Goal: Task Accomplishment & Management: Complete application form

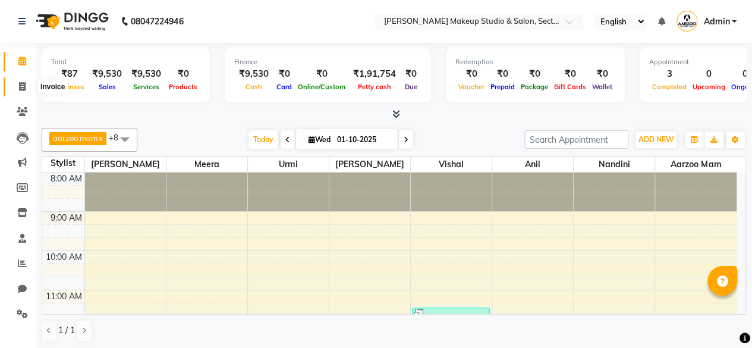
click at [25, 90] on icon at bounding box center [22, 86] width 7 height 9
select select "service"
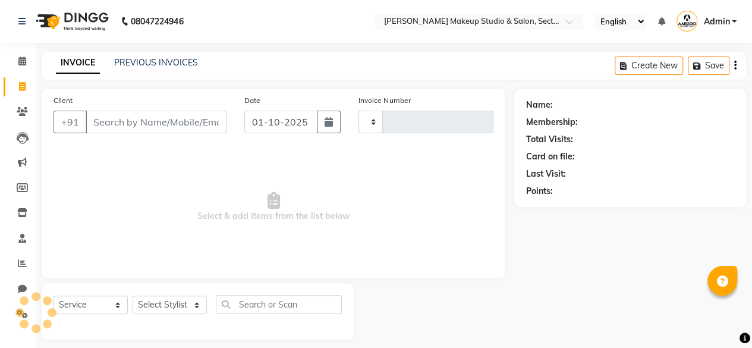
type input "0099"
select select "6943"
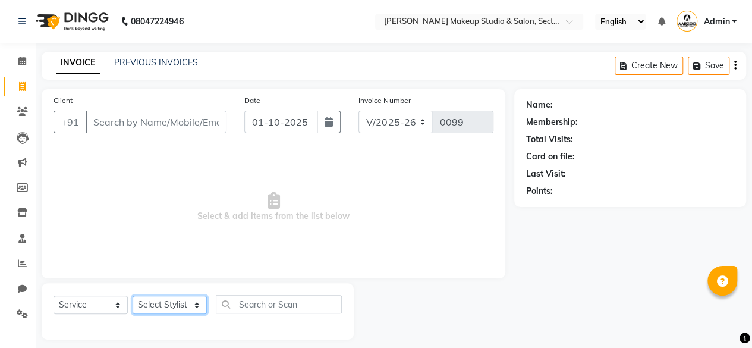
click at [161, 300] on select "Select Stylist" at bounding box center [170, 304] width 74 height 18
click at [162, 300] on select "Select Stylist aarzoo mam [PERSON_NAME] [PERSON_NAME] [PERSON_NAME] [PERSON_NAM…" at bounding box center [170, 304] width 74 height 18
select select "63383"
click at [133, 295] on select "Select Stylist aarzoo mam [PERSON_NAME] [PERSON_NAME] [PERSON_NAME] [PERSON_NAM…" at bounding box center [170, 304] width 74 height 18
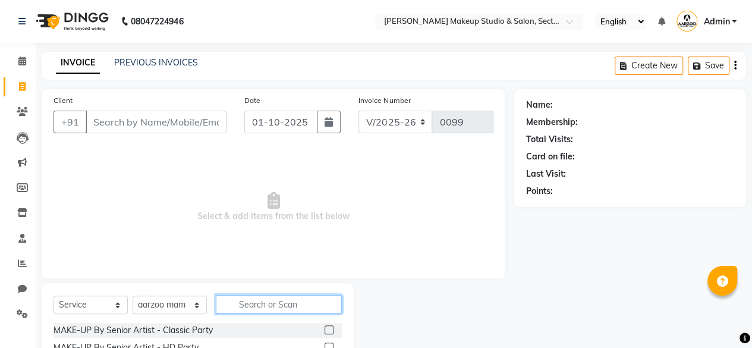
click at [246, 301] on input "text" at bounding box center [279, 304] width 126 height 18
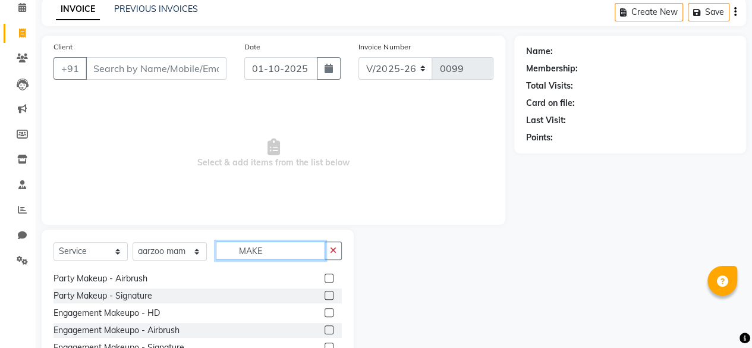
scroll to position [59, 0]
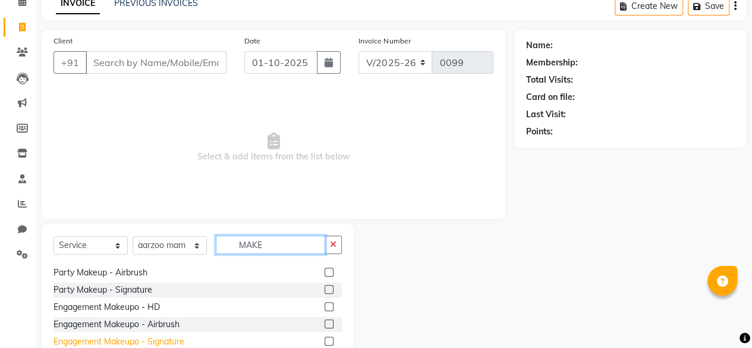
type input "MAKE"
click at [131, 343] on div "Engagement Makeupo - Signature" at bounding box center [119, 341] width 131 height 12
checkbox input "false"
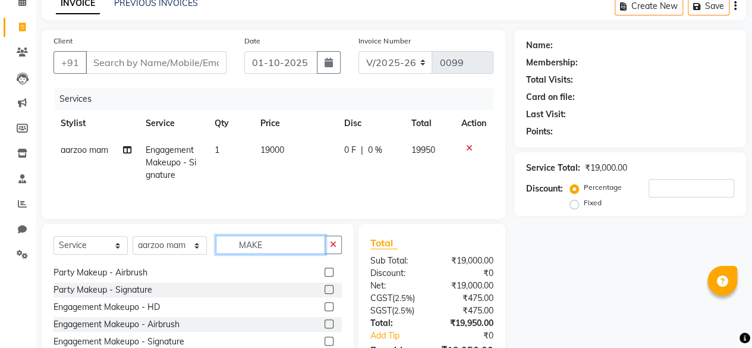
click at [287, 241] on input "MAKE" at bounding box center [270, 244] width 109 height 18
type input "M"
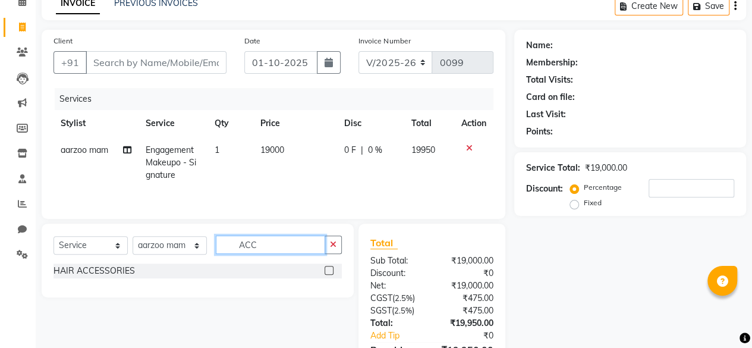
scroll to position [0, 0]
type input "ACC"
click at [111, 266] on div "HAIR ACCESSORIES" at bounding box center [94, 271] width 81 height 12
checkbox input "false"
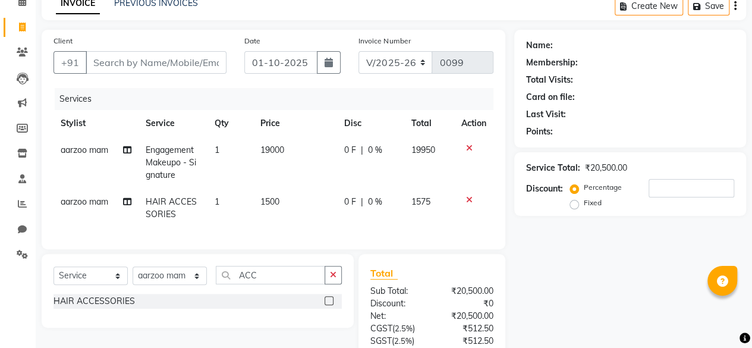
click at [467, 199] on icon at bounding box center [469, 200] width 7 height 8
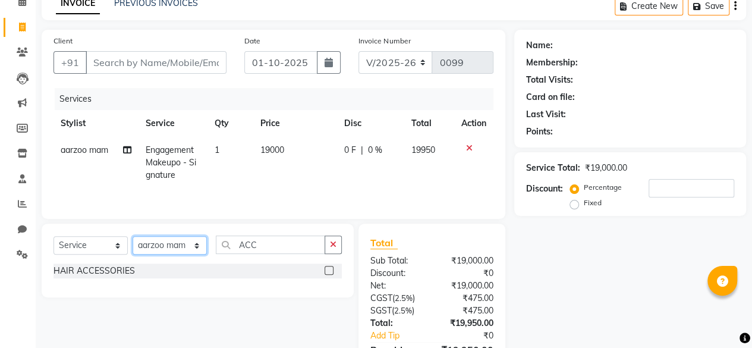
click at [185, 243] on select "Select Stylist aarzoo mam [PERSON_NAME] [PERSON_NAME] [PERSON_NAME] [PERSON_NAM…" at bounding box center [170, 245] width 74 height 18
select select "63160"
click at [133, 236] on select "Select Stylist aarzoo mam [PERSON_NAME] [PERSON_NAME] [PERSON_NAME] [PERSON_NAM…" at bounding box center [170, 245] width 74 height 18
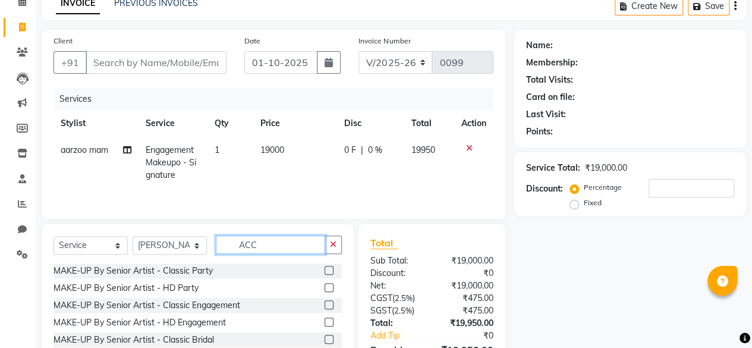
click at [287, 246] on input "ACC" at bounding box center [270, 244] width 109 height 18
type input "A"
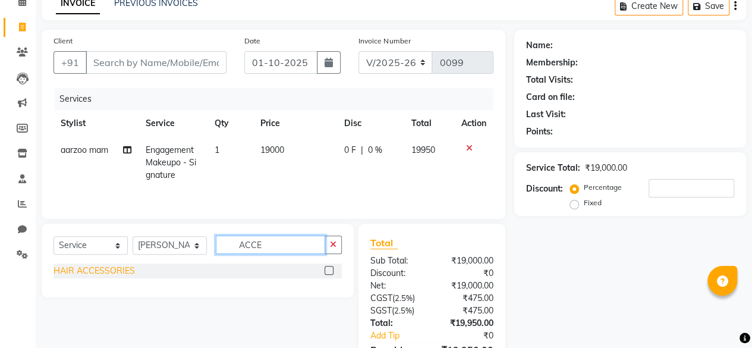
type input "ACCE"
click at [93, 273] on div "HAIR ACCESSORIES" at bounding box center [94, 271] width 81 height 12
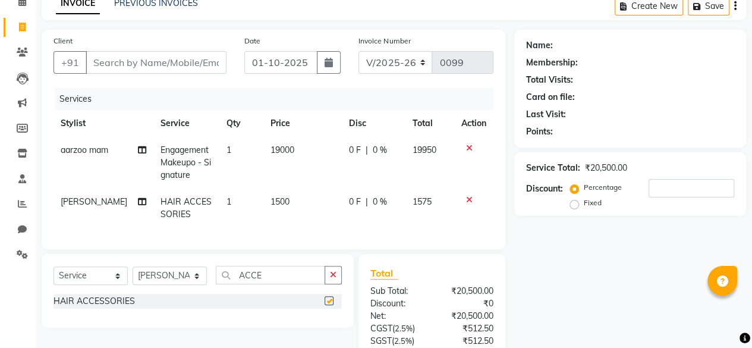
checkbox input "false"
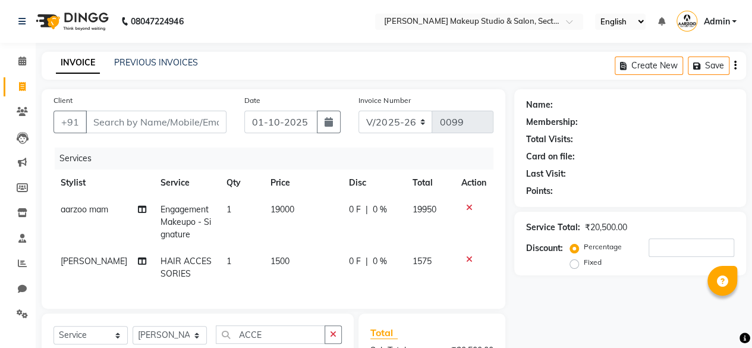
click at [297, 257] on td "1500" at bounding box center [302, 267] width 78 height 39
select select "63160"
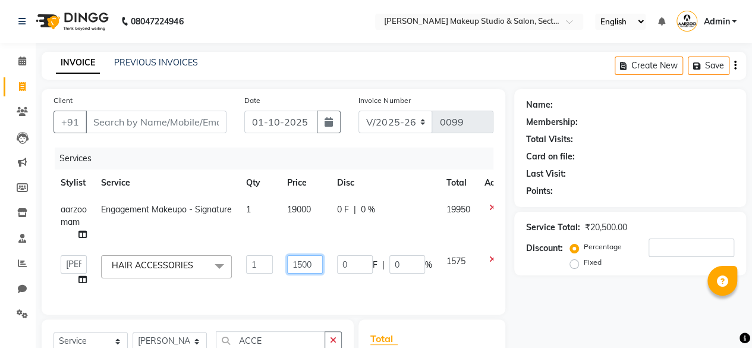
click at [317, 263] on input "1500" at bounding box center [305, 264] width 36 height 18
type input "1"
type input "800"
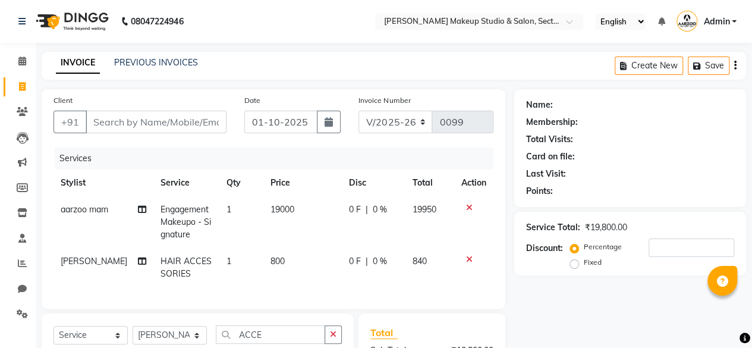
click at [566, 315] on div "Name: Membership: Total Visits: Card on file: Last Visit: Points: Service Total…" at bounding box center [634, 288] width 241 height 399
click at [151, 120] on input "Client" at bounding box center [156, 122] width 141 height 23
type input "9"
type input "0"
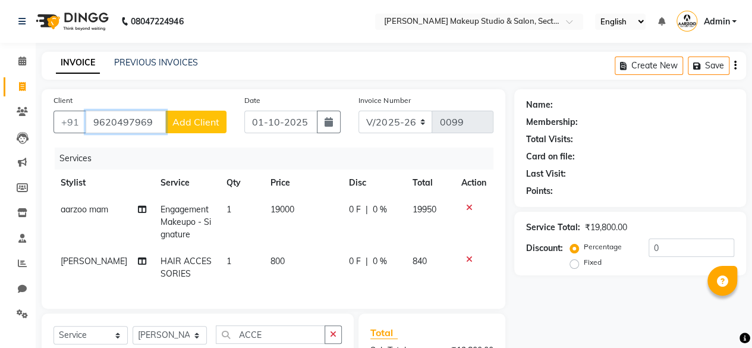
type input "9620497969"
click at [205, 126] on span "Add Client" at bounding box center [195, 122] width 47 height 12
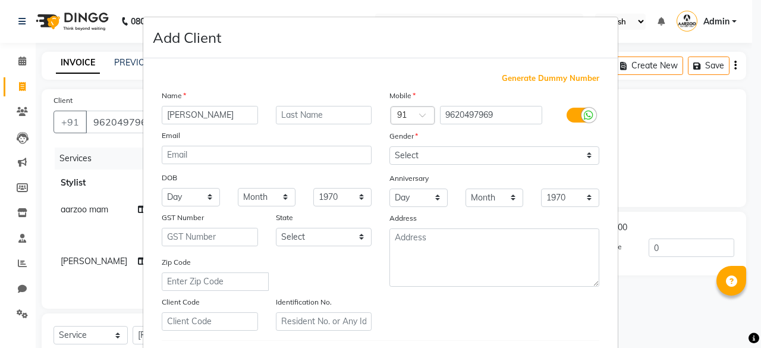
type input "Nishu"
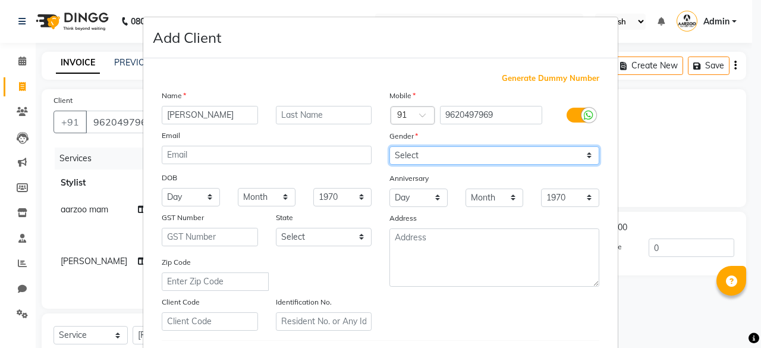
click at [445, 157] on select "Select [DEMOGRAPHIC_DATA] [DEMOGRAPHIC_DATA] Other Prefer Not To Say" at bounding box center [494, 155] width 210 height 18
select select "[DEMOGRAPHIC_DATA]"
click at [389, 146] on select "Select [DEMOGRAPHIC_DATA] [DEMOGRAPHIC_DATA] Other Prefer Not To Say" at bounding box center [494, 155] width 210 height 18
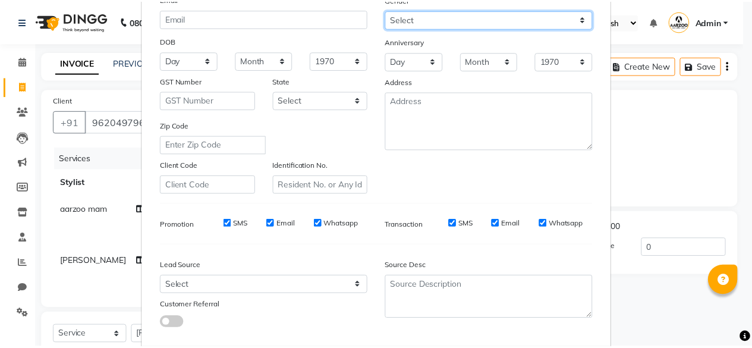
scroll to position [199, 0]
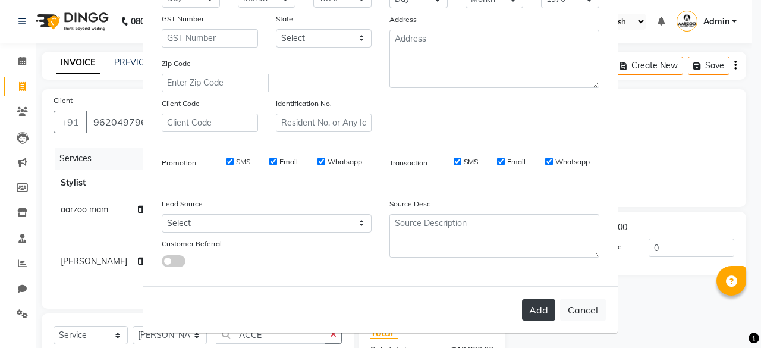
click at [525, 301] on button "Add" at bounding box center [538, 309] width 33 height 21
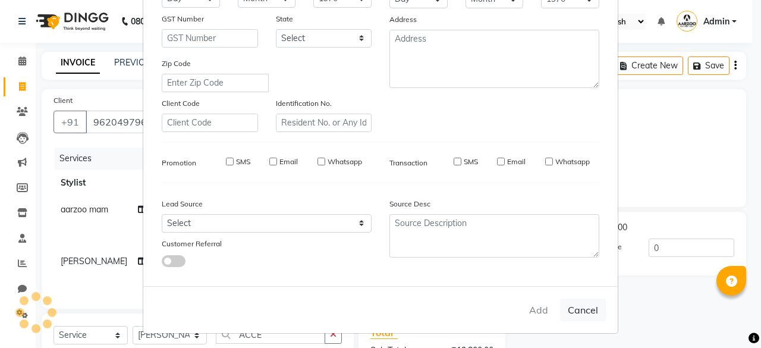
select select
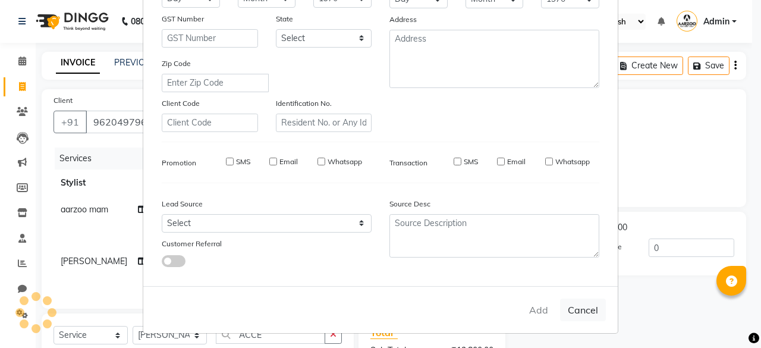
select select
checkbox input "false"
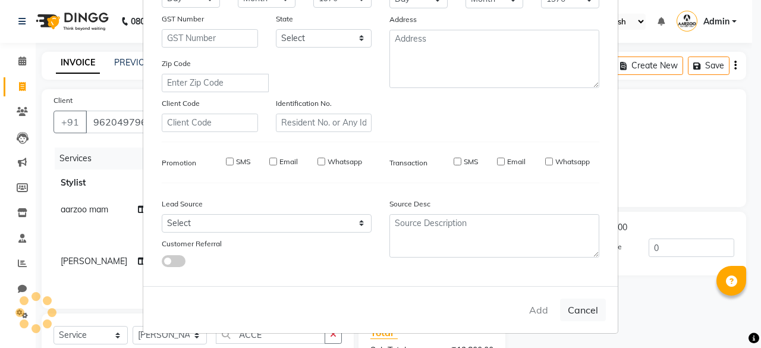
checkbox input "false"
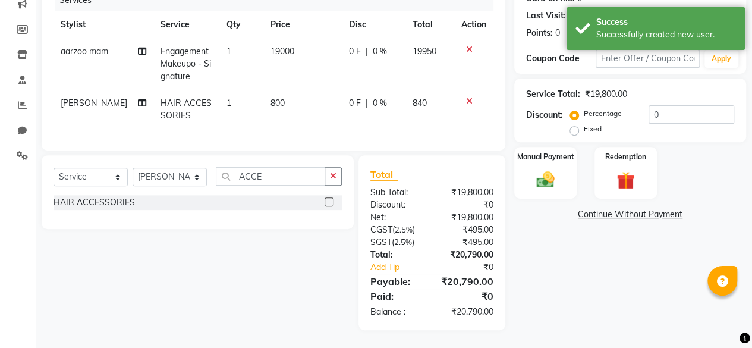
scroll to position [0, 0]
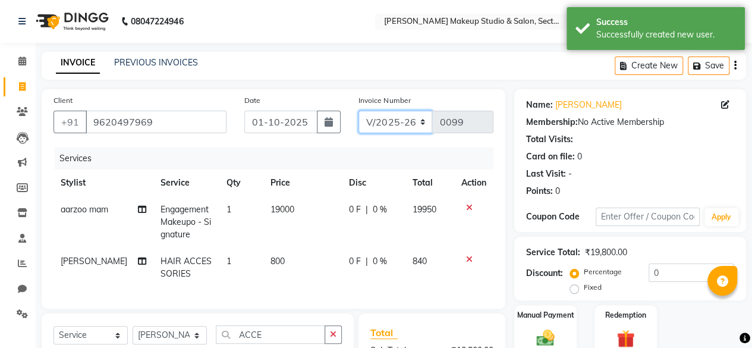
click at [419, 124] on select "CSH/25 V/2025 V/2025-26" at bounding box center [396, 122] width 74 height 23
select select "7392"
click at [359, 111] on select "CSH/25 V/2025 V/2025-26" at bounding box center [396, 122] width 74 height 23
type input "0264"
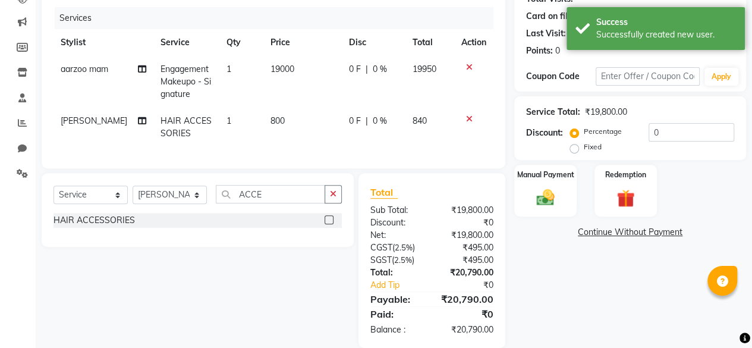
scroll to position [166, 0]
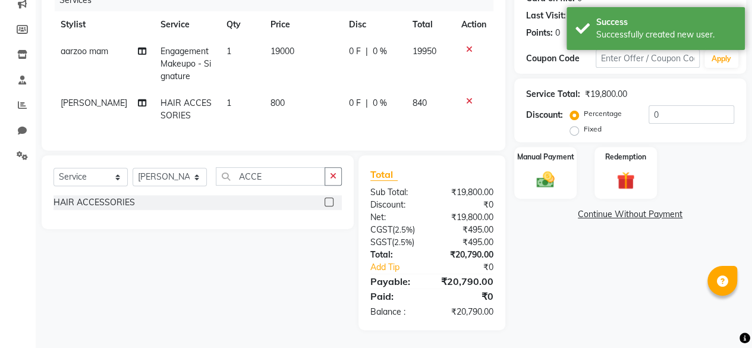
click at [572, 284] on div "Name: Nishu Membership: No Active Membership Total Visits: Card on file: 0 Last…" at bounding box center [634, 130] width 241 height 399
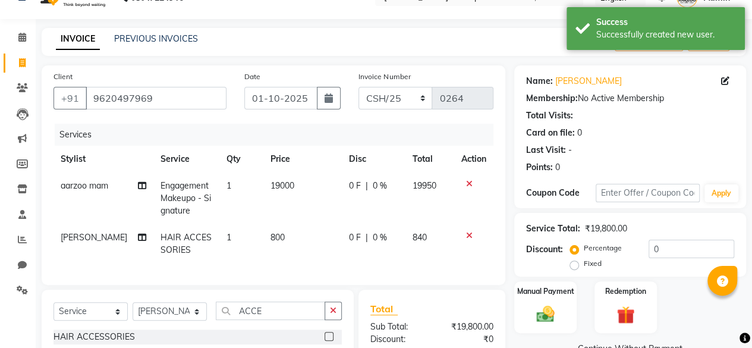
scroll to position [0, 0]
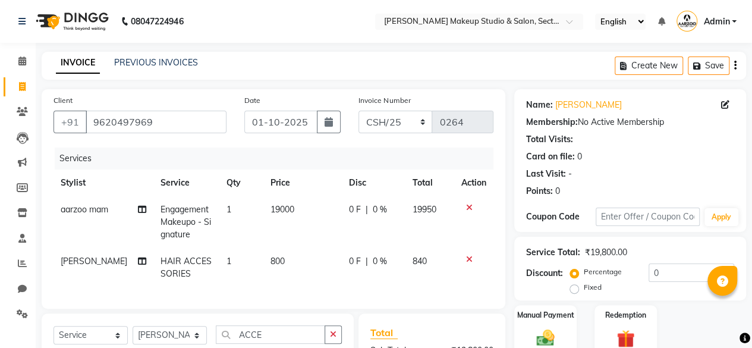
click at [734, 66] on icon "button" at bounding box center [735, 65] width 2 height 1
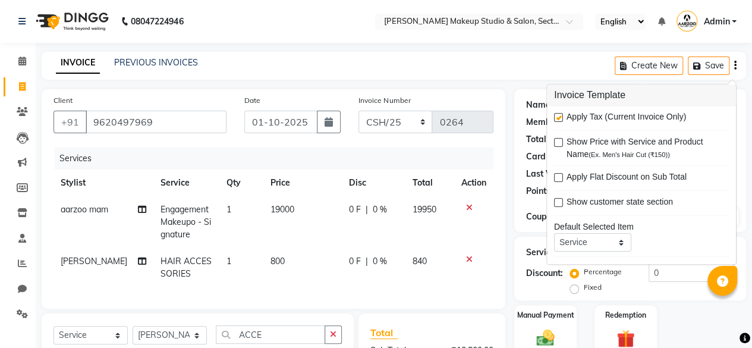
click at [561, 117] on label at bounding box center [558, 118] width 9 height 9
click at [561, 117] on input "checkbox" at bounding box center [558, 119] width 8 height 8
checkbox input "false"
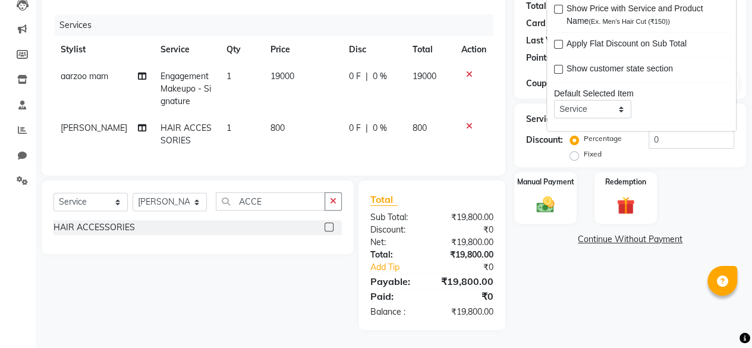
scroll to position [141, 0]
click at [570, 297] on div "Name: Nishu Membership: No Active Membership Total Visits: Card on file: 0 Last…" at bounding box center [634, 143] width 241 height 374
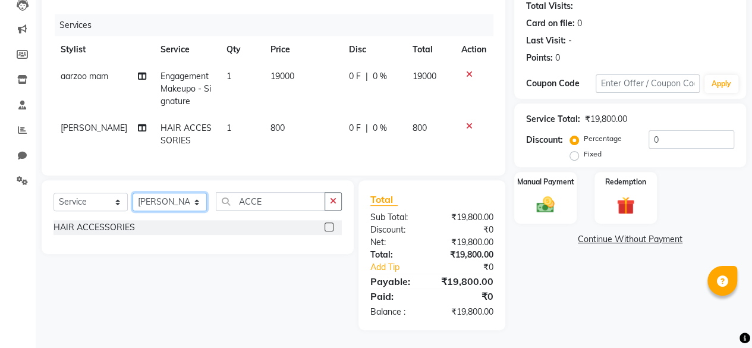
click at [181, 200] on select "Select Stylist aarzoo mam [PERSON_NAME] [PERSON_NAME] [PERSON_NAME] [PERSON_NAM…" at bounding box center [170, 202] width 74 height 18
select select "63163"
click at [133, 193] on select "Select Stylist aarzoo mam [PERSON_NAME] [PERSON_NAME] [PERSON_NAME] [PERSON_NAM…" at bounding box center [170, 202] width 74 height 18
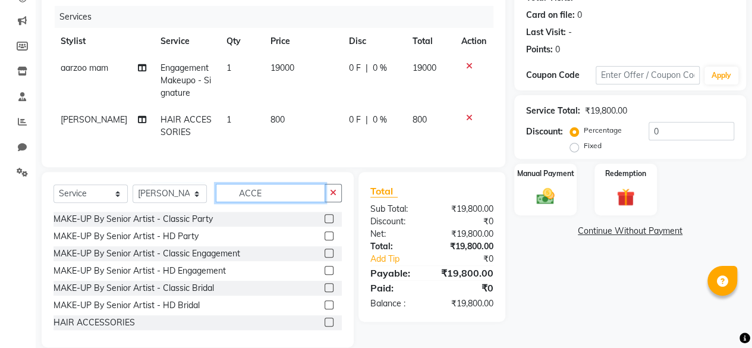
click at [283, 202] on input "ACCE" at bounding box center [270, 193] width 109 height 18
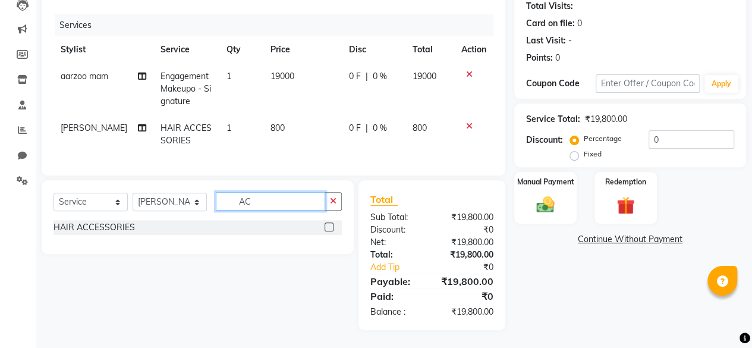
type input "A"
type input "hair do"
click at [68, 227] on div "Hair Do's" at bounding box center [71, 227] width 35 height 12
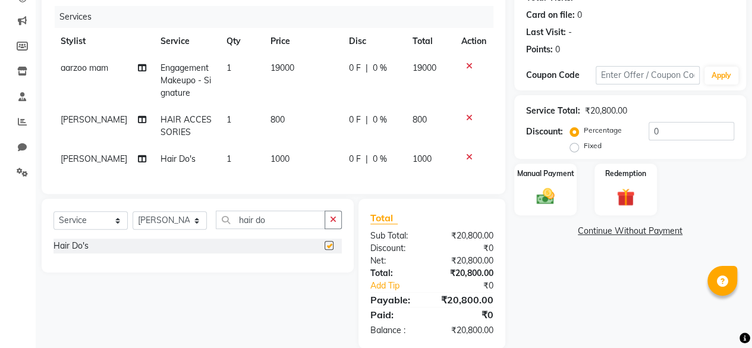
checkbox input "false"
click at [285, 154] on td "1000" at bounding box center [302, 159] width 78 height 27
select select "63163"
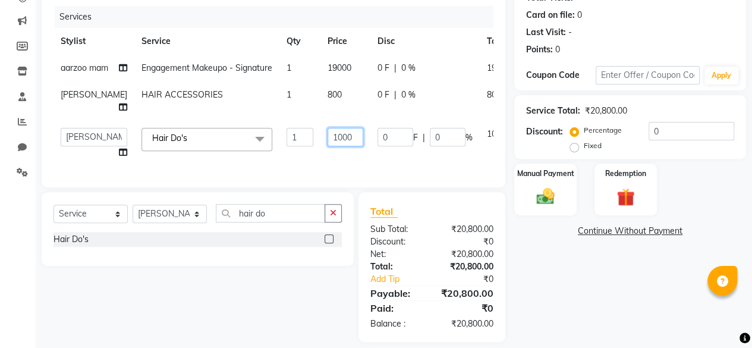
click at [328, 146] on input "1000" at bounding box center [346, 137] width 36 height 18
type input "1"
type input "800"
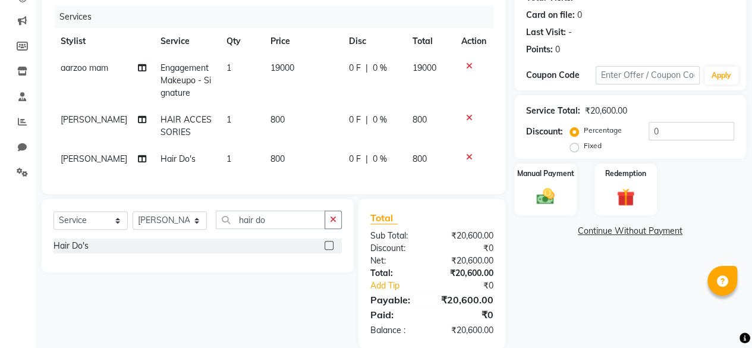
click at [669, 328] on div "Name: Nishu Membership: No Active Membership Total Visits: Card on file: 0 Last…" at bounding box center [634, 148] width 241 height 401
click at [180, 229] on select "Select Stylist aarzoo mam [PERSON_NAME] [PERSON_NAME] [PERSON_NAME] [PERSON_NAM…" at bounding box center [170, 220] width 74 height 18
click at [298, 227] on input "hair do" at bounding box center [270, 219] width 109 height 18
type input "h"
type input "drap"
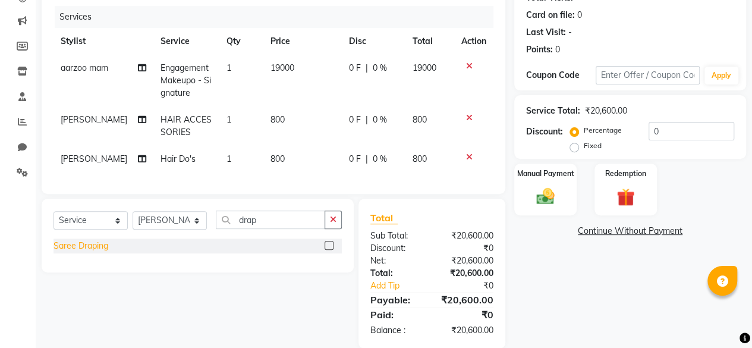
click at [100, 252] on div "Saree Draping" at bounding box center [81, 246] width 55 height 12
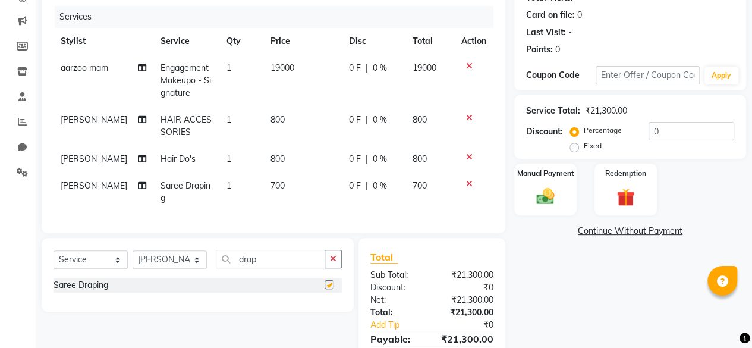
checkbox input "false"
click at [293, 180] on td "700" at bounding box center [302, 191] width 78 height 39
select select "63163"
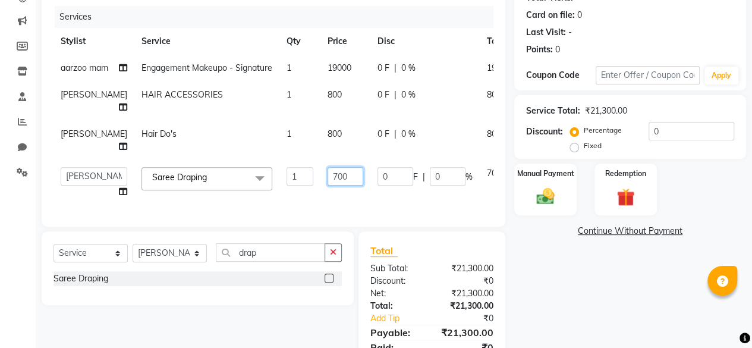
click at [328, 185] on input "700" at bounding box center [346, 176] width 36 height 18
type input "600"
click at [603, 325] on div "Name: Nishu Membership: No Active Membership Total Visits: Card on file: 0 Last…" at bounding box center [634, 164] width 241 height 433
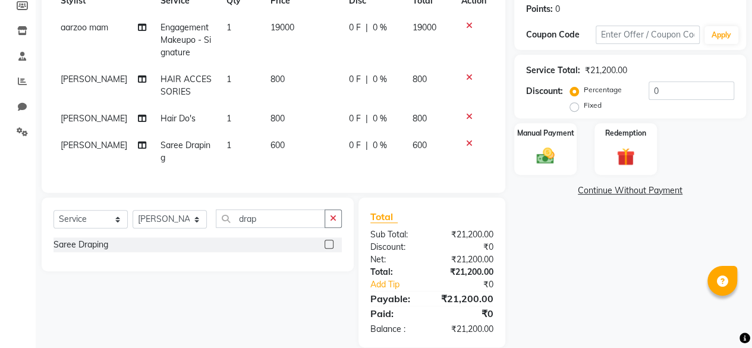
scroll to position [207, 0]
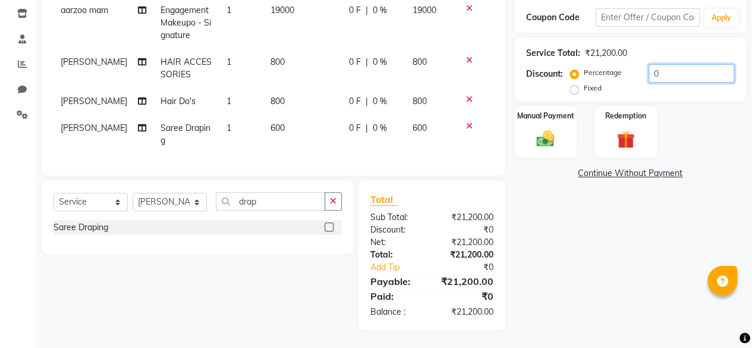
click at [680, 67] on input "0" at bounding box center [692, 73] width 86 height 18
type input "010"
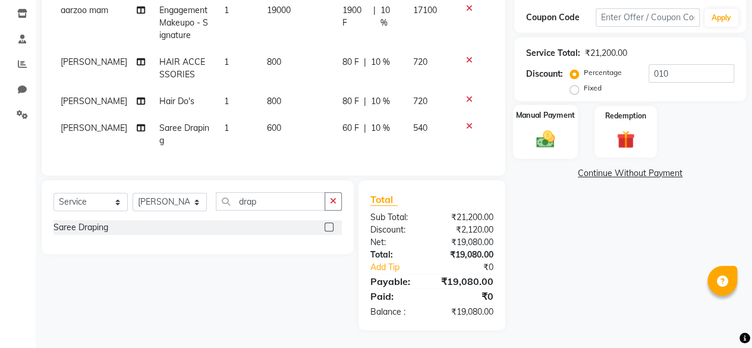
click at [551, 135] on img at bounding box center [545, 138] width 30 height 21
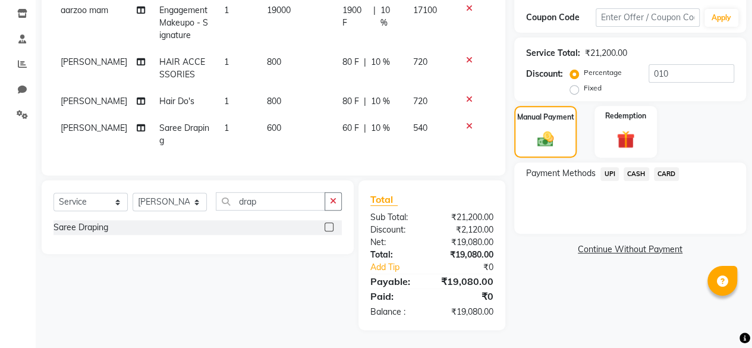
click at [630, 167] on span "CASH" at bounding box center [637, 174] width 26 height 14
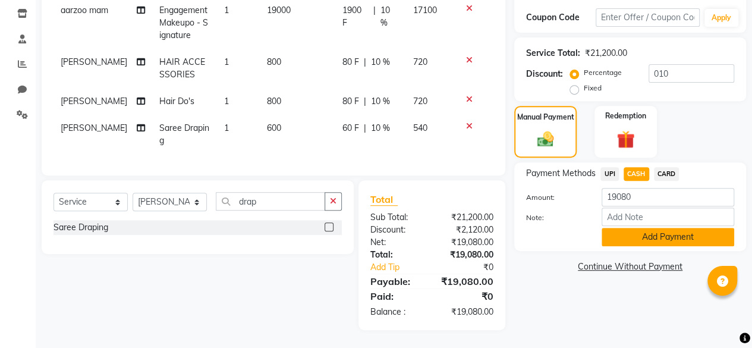
click at [666, 228] on button "Add Payment" at bounding box center [668, 237] width 133 height 18
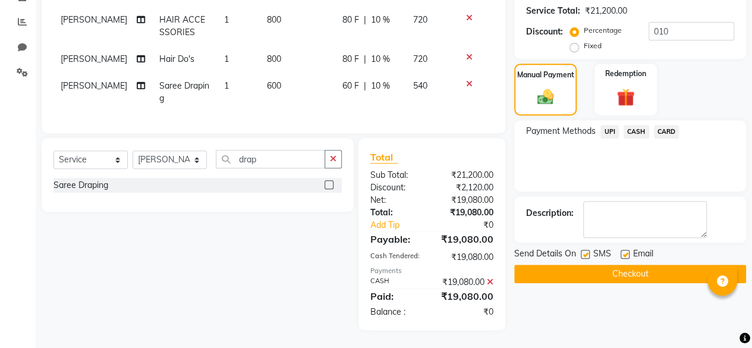
scroll to position [262, 0]
click at [625, 250] on label at bounding box center [625, 254] width 9 height 9
click at [625, 251] on input "checkbox" at bounding box center [625, 255] width 8 height 8
checkbox input "false"
click at [585, 250] on label at bounding box center [585, 254] width 9 height 9
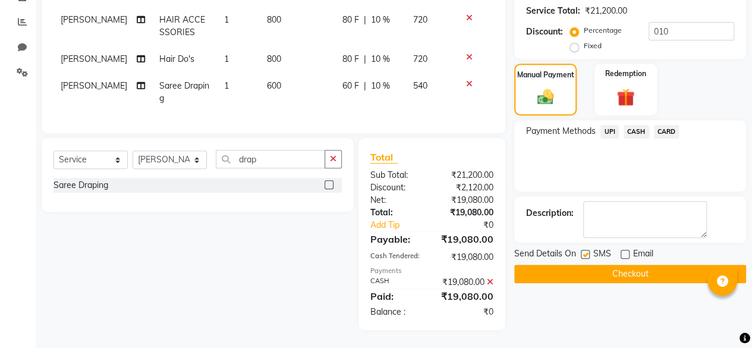
click at [585, 251] on input "checkbox" at bounding box center [585, 255] width 8 height 8
checkbox input "false"
click at [552, 265] on button "Checkout" at bounding box center [630, 274] width 232 height 18
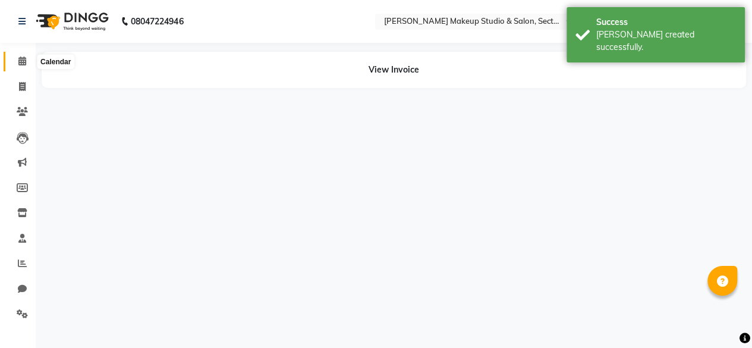
click at [27, 66] on span at bounding box center [22, 62] width 21 height 14
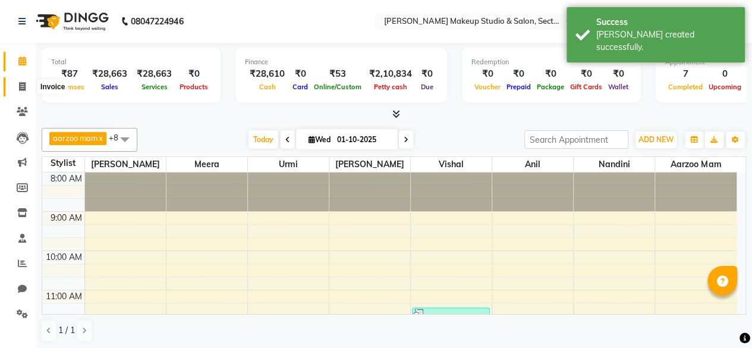
click at [29, 89] on span at bounding box center [22, 87] width 21 height 14
select select "service"
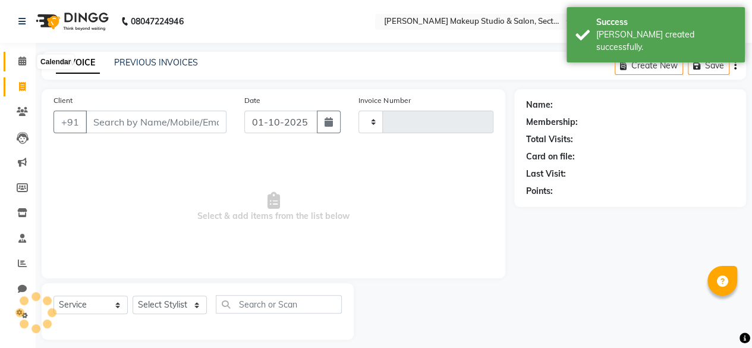
type input "0100"
click at [23, 61] on icon at bounding box center [22, 60] width 8 height 9
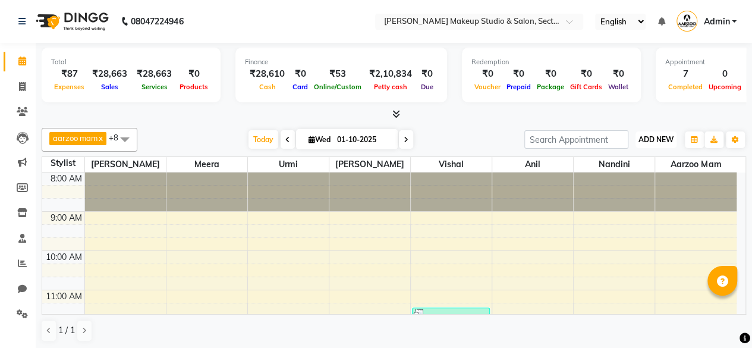
click at [658, 140] on span "ADD NEW" at bounding box center [656, 139] width 35 height 9
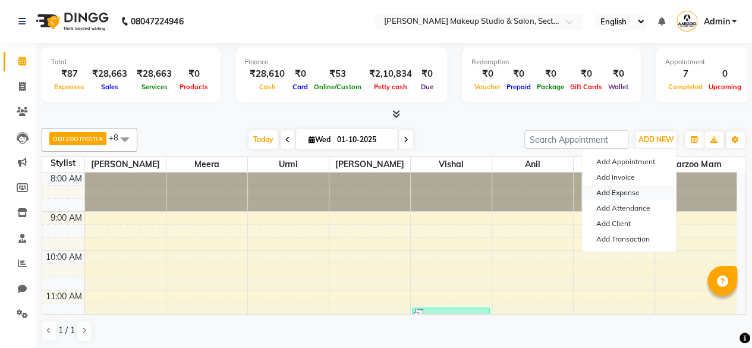
click at [614, 194] on link "Add Expense" at bounding box center [629, 192] width 94 height 15
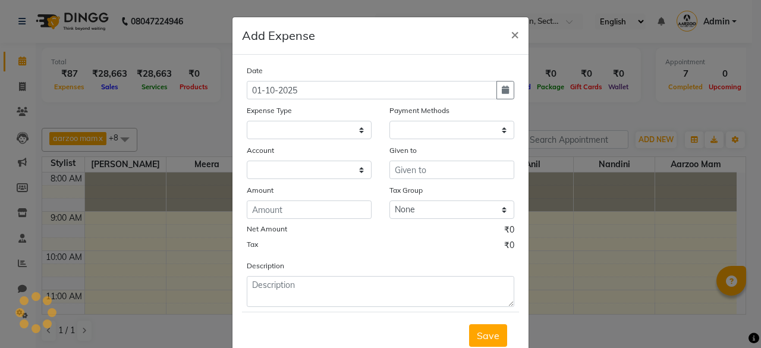
select select "1"
select select "6008"
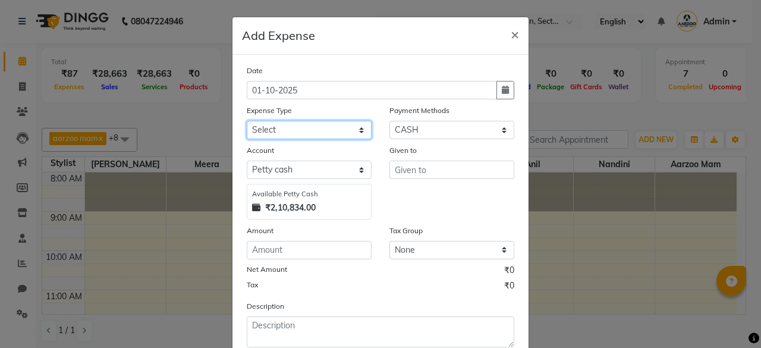
click at [293, 128] on select "Select Advance Salary Bank charges Car maintenance Cash transfer to bank Cash t…" at bounding box center [309, 130] width 125 height 18
select select "18"
click at [247, 121] on select "Select Advance Salary Bank charges Car maintenance Cash transfer to bank Cash t…" at bounding box center [309, 130] width 125 height 18
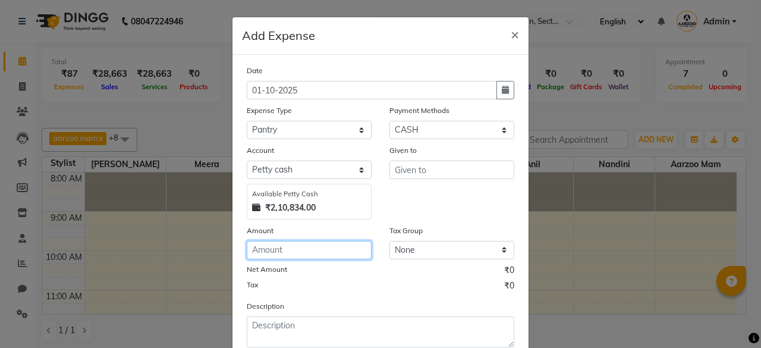
click at [309, 257] on input "number" at bounding box center [309, 250] width 125 height 18
type input "28"
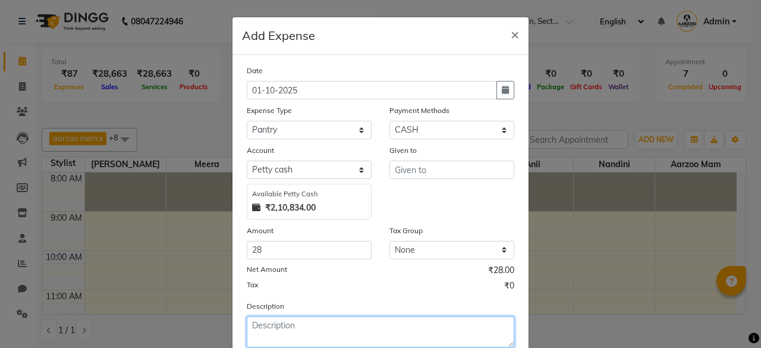
click at [287, 336] on textarea at bounding box center [381, 331] width 268 height 31
type textarea "milk"
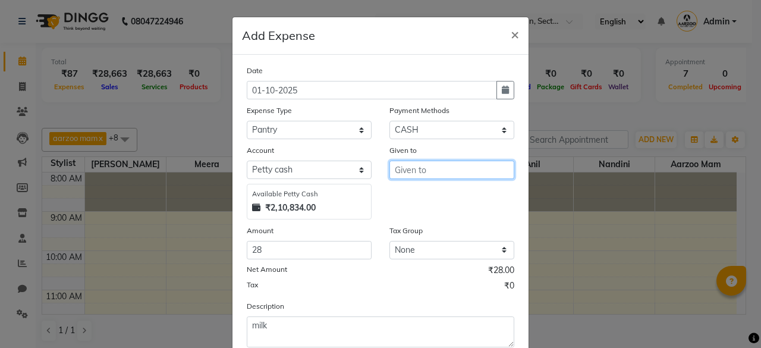
click at [428, 171] on input "text" at bounding box center [451, 170] width 125 height 18
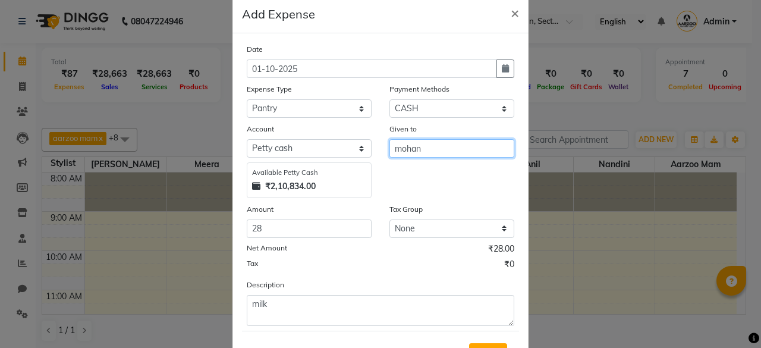
scroll to position [76, 0]
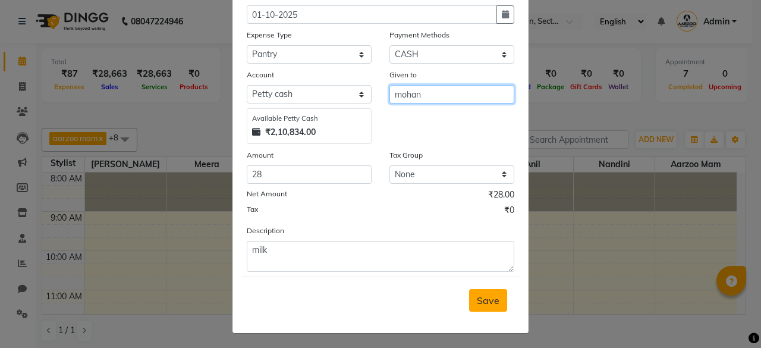
type input "mohan"
click at [489, 305] on button "Save" at bounding box center [488, 300] width 38 height 23
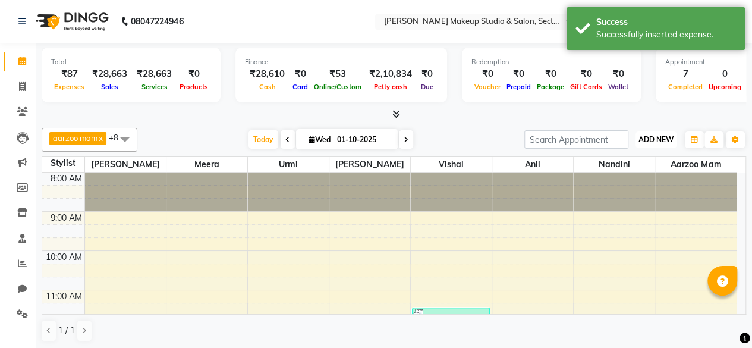
drag, startPoint x: 648, startPoint y: 137, endPoint x: 615, endPoint y: 193, distance: 65.1
click at [648, 137] on span "ADD NEW" at bounding box center [656, 139] width 35 height 9
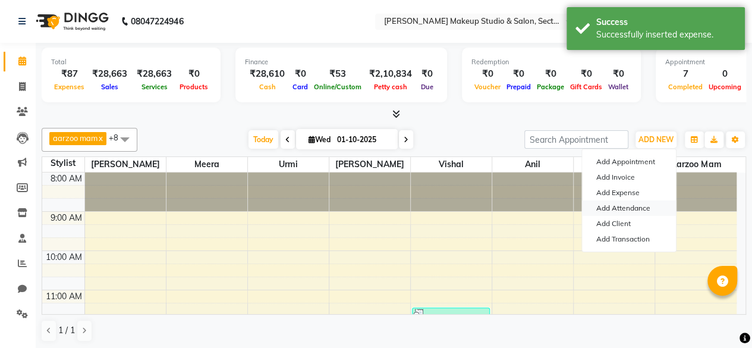
click at [607, 205] on link "Add Attendance" at bounding box center [629, 207] width 94 height 15
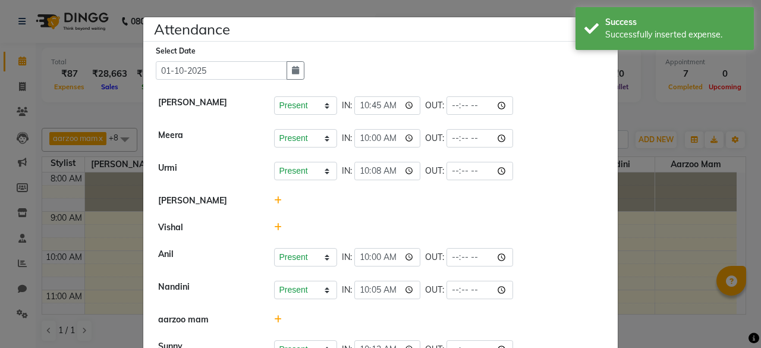
click at [274, 198] on icon at bounding box center [278, 200] width 8 height 8
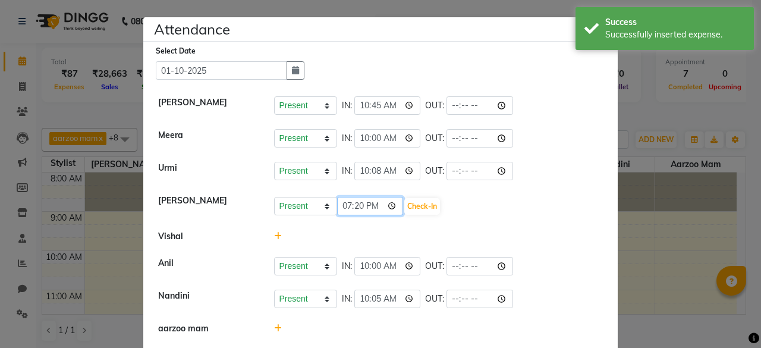
click at [372, 203] on input "19:20" at bounding box center [370, 206] width 67 height 18
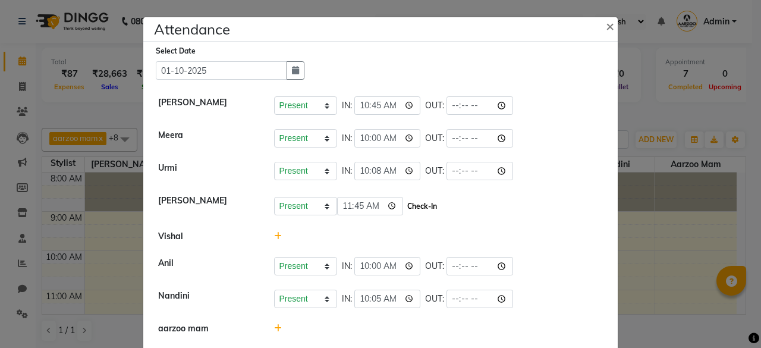
type input "11:45"
click at [405, 207] on button "Check-In" at bounding box center [422, 206] width 36 height 17
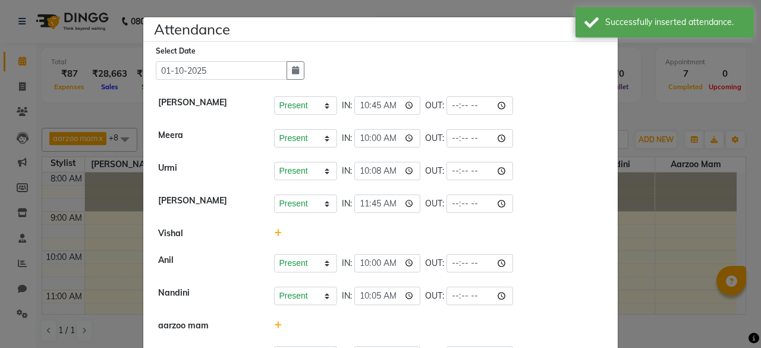
click at [274, 231] on icon at bounding box center [278, 233] width 8 height 8
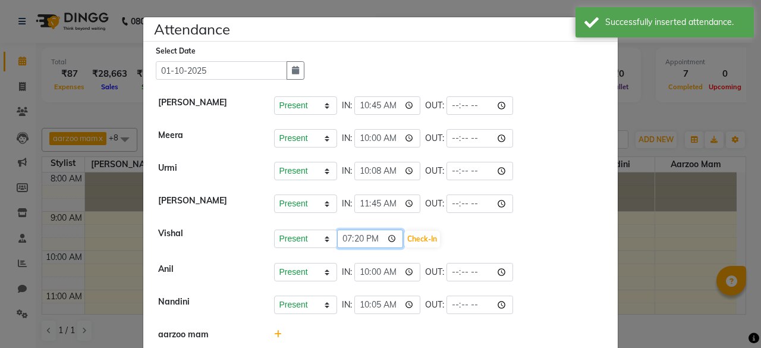
click at [371, 235] on input "19:20" at bounding box center [370, 238] width 67 height 18
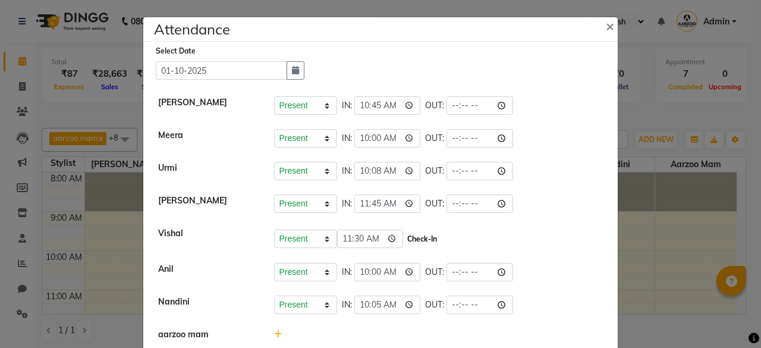
type input "11:30"
click at [406, 231] on button "Check-In" at bounding box center [422, 239] width 36 height 17
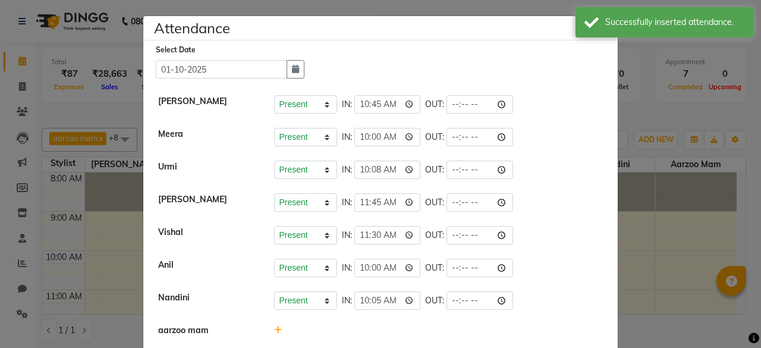
scroll to position [0, 0]
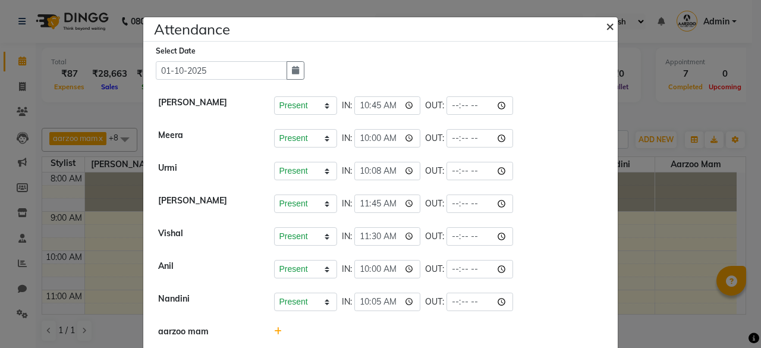
click at [606, 24] on span "×" at bounding box center [610, 26] width 8 height 18
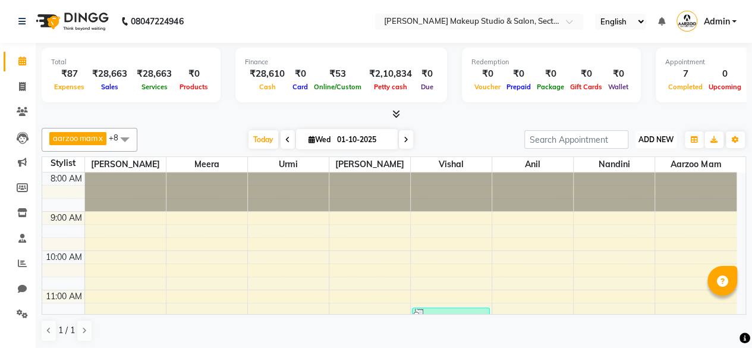
click at [646, 136] on span "ADD NEW" at bounding box center [656, 139] width 35 height 9
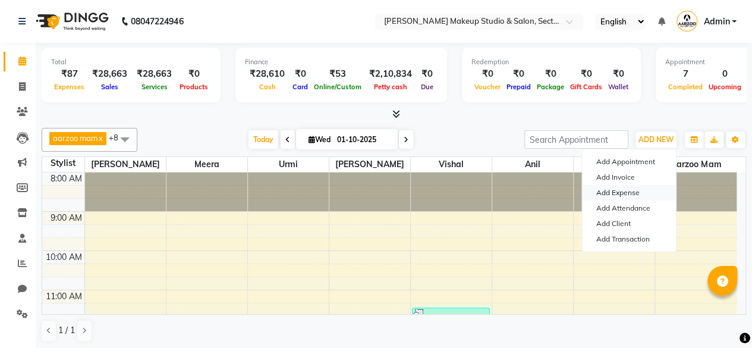
click at [602, 190] on link "Add Expense" at bounding box center [629, 192] width 94 height 15
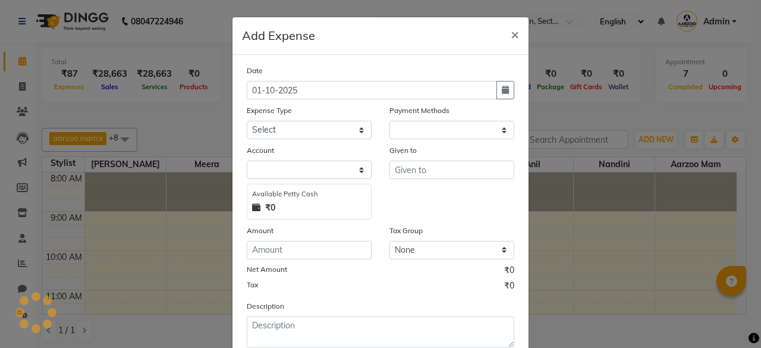
select select "1"
select select "6008"
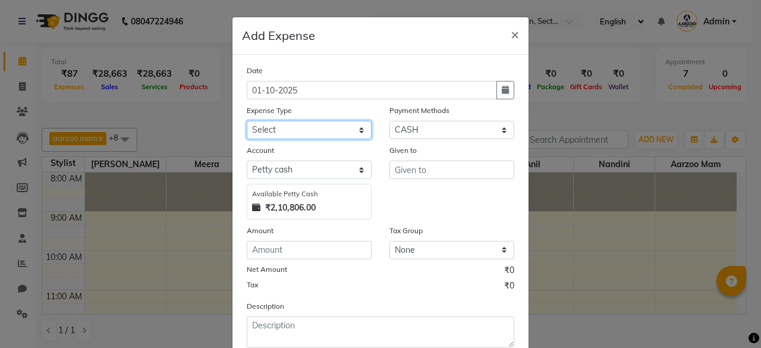
click at [295, 131] on select "Select Advance Salary Bank charges Car maintenance Cash transfer to bank Cash t…" at bounding box center [309, 130] width 125 height 18
select select "18"
click at [247, 121] on select "Select Advance Salary Bank charges Car maintenance Cash transfer to bank Cash t…" at bounding box center [309, 130] width 125 height 18
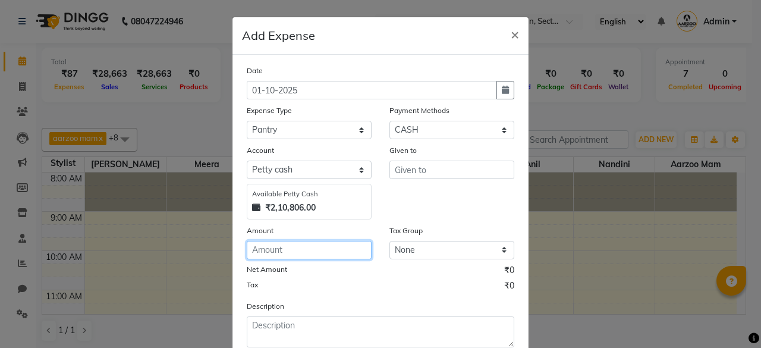
click at [281, 247] on input "number" at bounding box center [309, 250] width 125 height 18
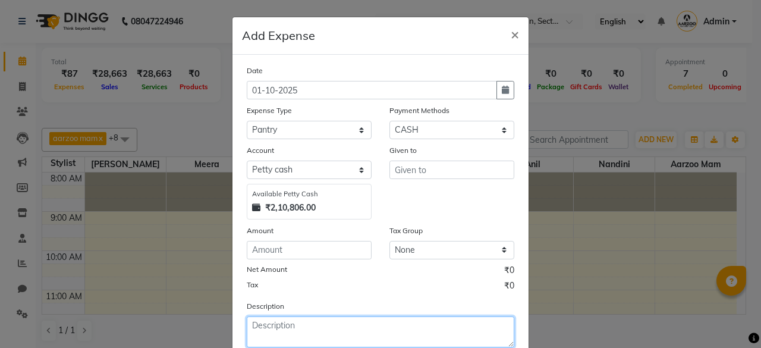
click at [389, 326] on textarea at bounding box center [381, 331] width 268 height 31
type textarea "sugar"
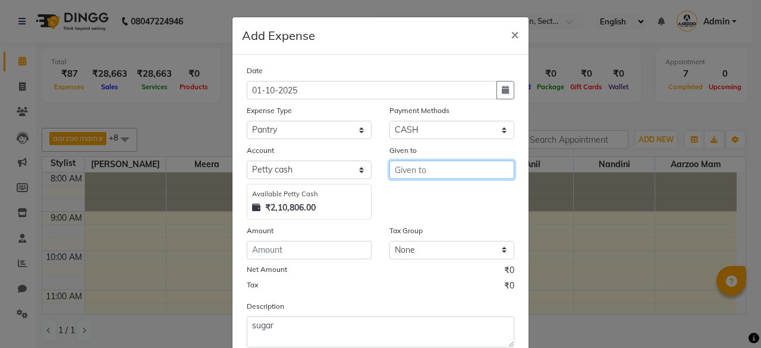
click at [439, 173] on input "text" at bounding box center [451, 170] width 125 height 18
type input "mohan"
click at [513, 32] on span "×" at bounding box center [515, 34] width 8 height 18
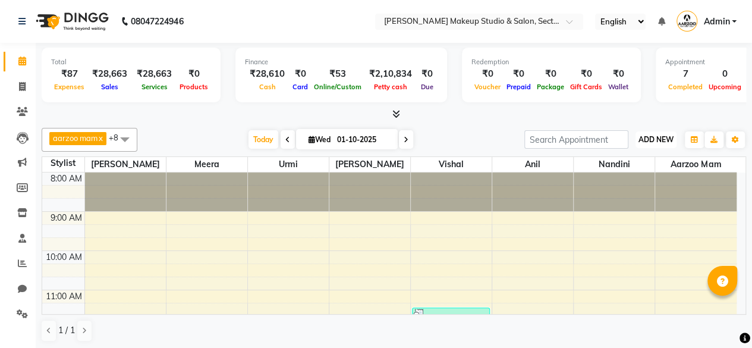
click at [653, 146] on button "ADD NEW Toggle Dropdown" at bounding box center [656, 139] width 41 height 17
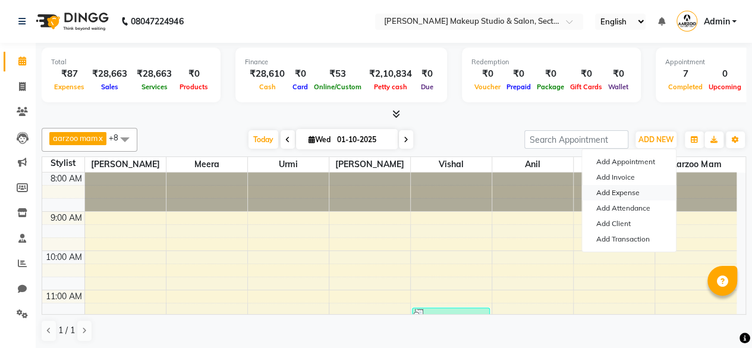
click at [614, 191] on link "Add Expense" at bounding box center [629, 192] width 94 height 15
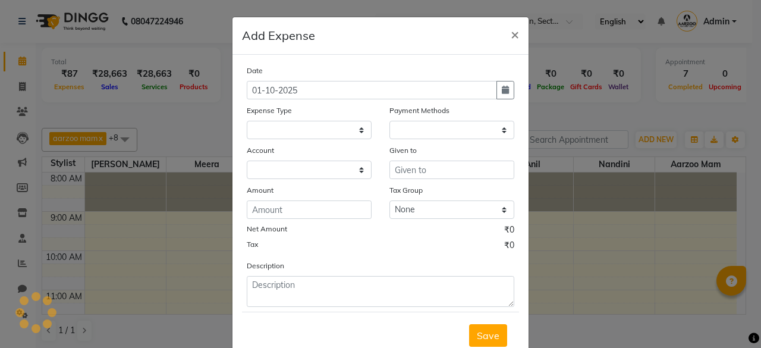
select select
select select "1"
select select "6008"
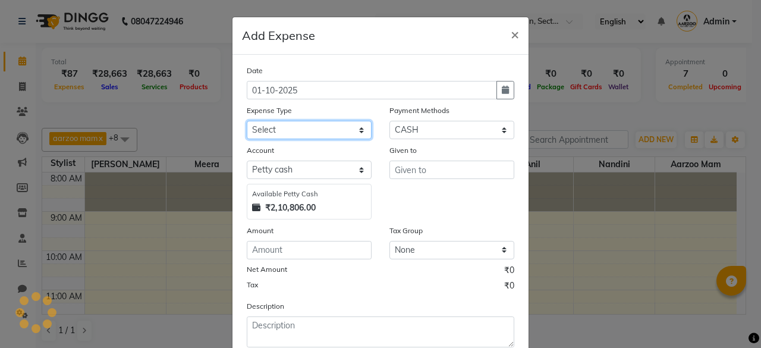
click at [287, 131] on select "Select Advance Salary Bank charges Car maintenance Cash transfer to bank Cash t…" at bounding box center [309, 130] width 125 height 18
select select "10"
click at [247, 121] on select "Select Advance Salary Bank charges Car maintenance Cash transfer to bank Cash t…" at bounding box center [309, 130] width 125 height 18
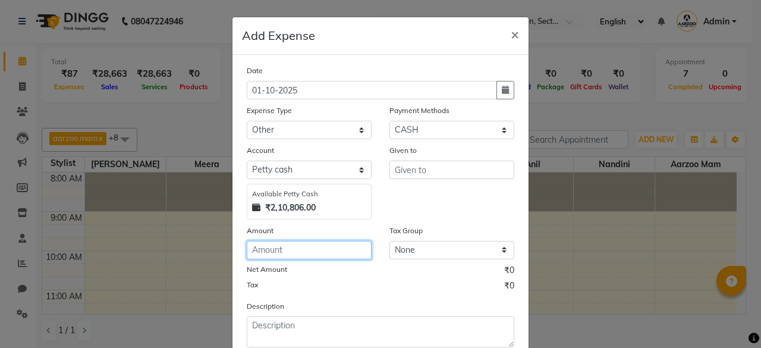
click at [294, 248] on input "number" at bounding box center [309, 250] width 125 height 18
type input "3"
type input "150"
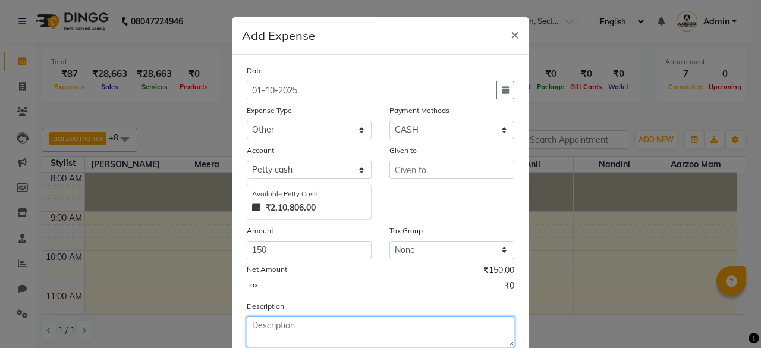
click at [284, 325] on textarea at bounding box center [381, 331] width 268 height 31
click at [247, 326] on textarea "medicine" at bounding box center [381, 331] width 268 height 31
type textarea "Aarzoo mam medicine"
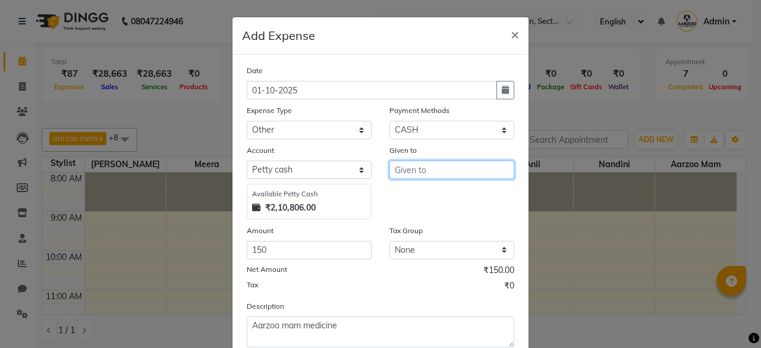
click at [424, 172] on input "text" at bounding box center [451, 170] width 125 height 18
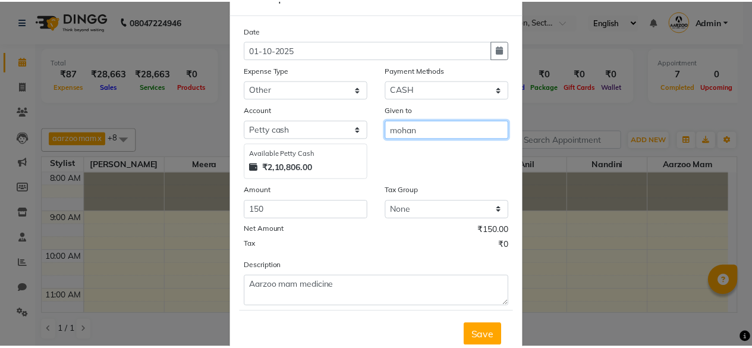
scroll to position [59, 0]
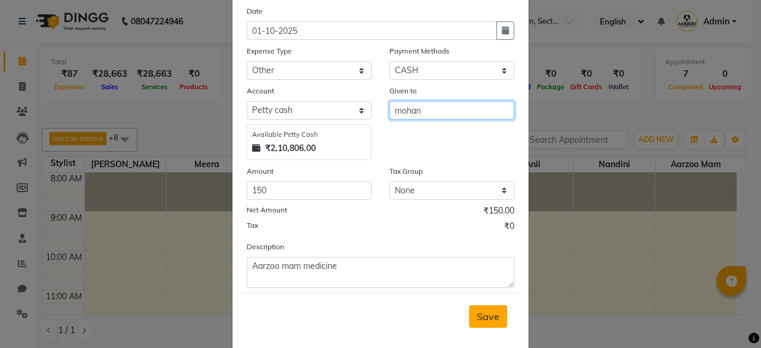
type input "mohan"
click at [477, 313] on span "Save" at bounding box center [488, 316] width 23 height 12
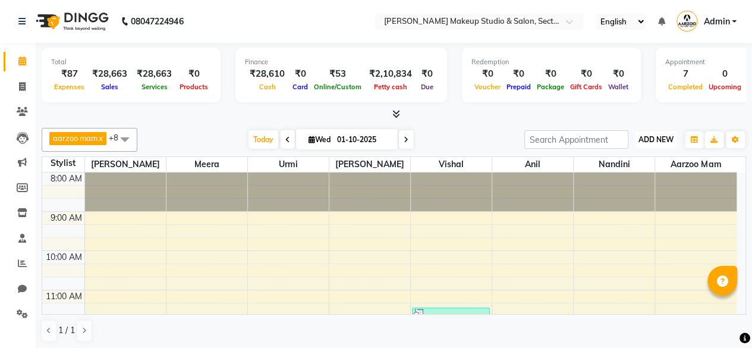
click at [656, 135] on span "ADD NEW" at bounding box center [656, 139] width 35 height 9
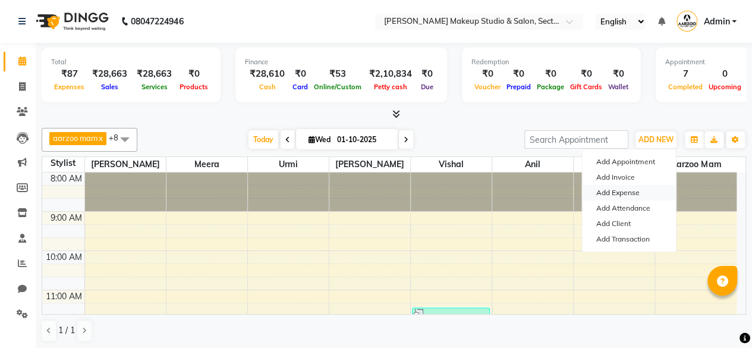
click at [630, 190] on link "Add Expense" at bounding box center [629, 192] width 94 height 15
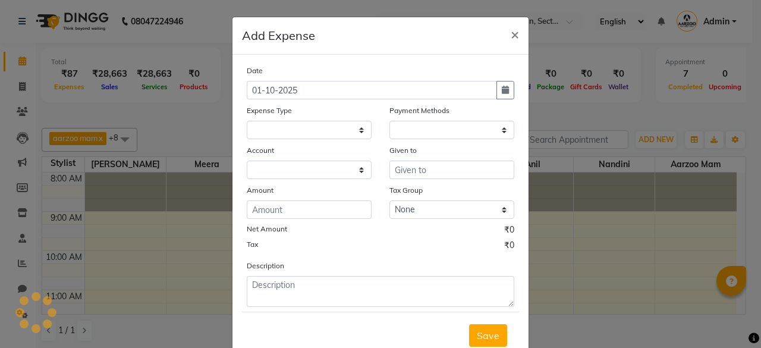
select select
select select "1"
select select "6008"
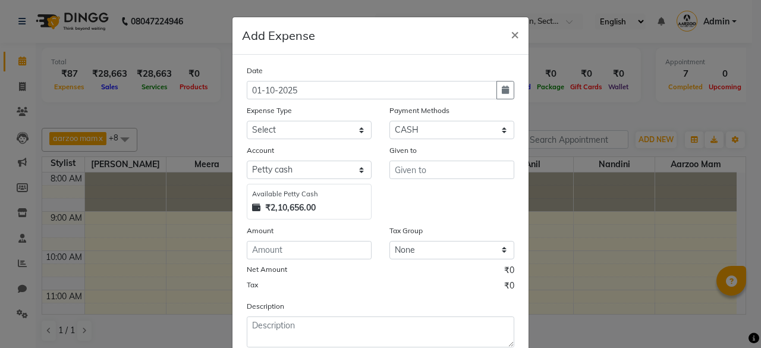
drag, startPoint x: 513, startPoint y: 32, endPoint x: 454, endPoint y: 48, distance: 61.4
click at [511, 32] on span "×" at bounding box center [515, 34] width 8 height 18
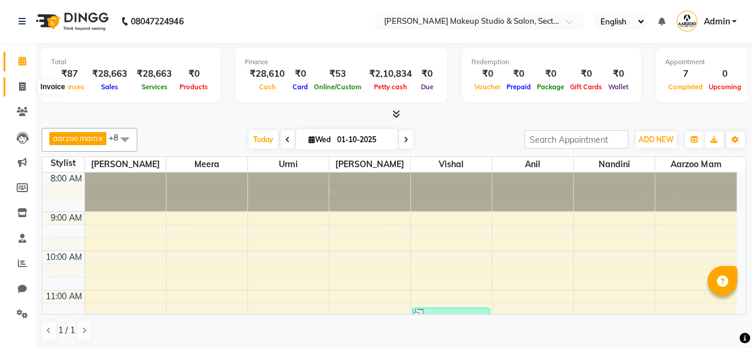
click at [24, 87] on icon at bounding box center [22, 86] width 7 height 9
select select "service"
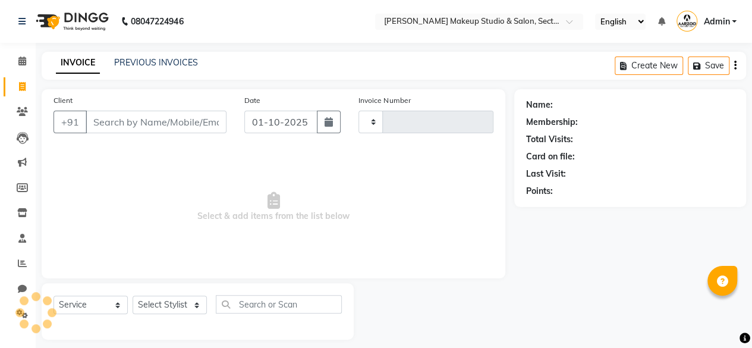
type input "0100"
select select "6943"
click at [22, 61] on icon at bounding box center [22, 60] width 8 height 9
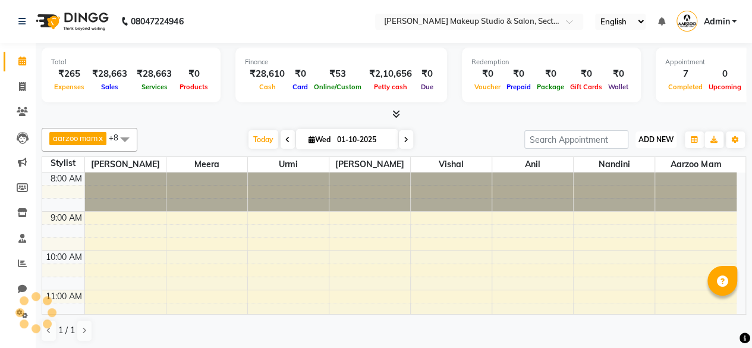
click at [652, 140] on span "ADD NEW" at bounding box center [656, 139] width 35 height 9
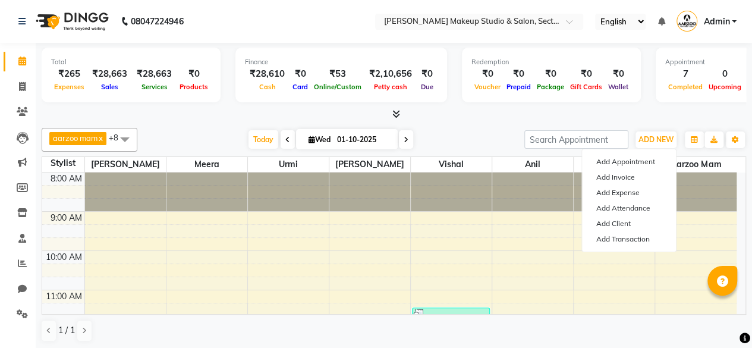
drag, startPoint x: 672, startPoint y: 111, endPoint x: 623, endPoint y: 114, distance: 49.4
click at [672, 111] on div at bounding box center [394, 114] width 705 height 12
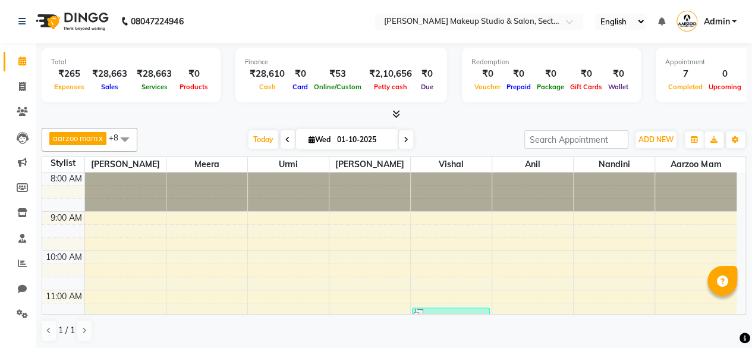
click at [67, 85] on span "Expenses" at bounding box center [69, 87] width 36 height 8
click at [71, 91] on div "Expenses" at bounding box center [69, 86] width 36 height 12
click at [71, 90] on span "Expenses" at bounding box center [69, 87] width 36 height 8
click at [21, 312] on icon at bounding box center [22, 313] width 11 height 9
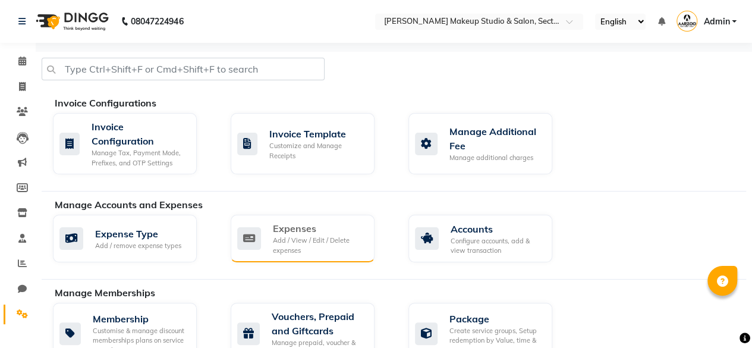
click at [285, 243] on div "Add / View / Edit / Delete expenses" at bounding box center [319, 245] width 92 height 20
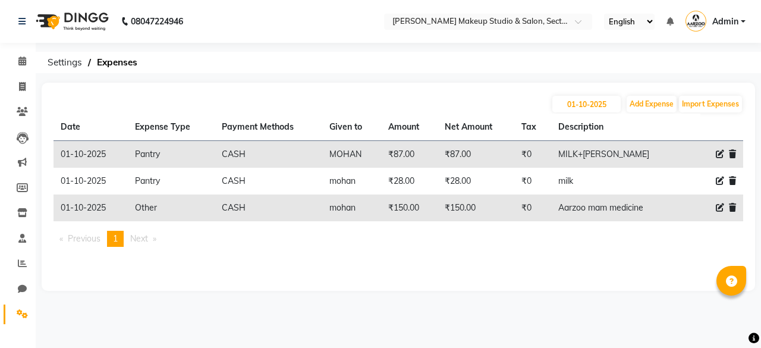
click at [718, 180] on icon at bounding box center [720, 181] width 8 height 8
select select "18"
select select "1"
select select "6008"
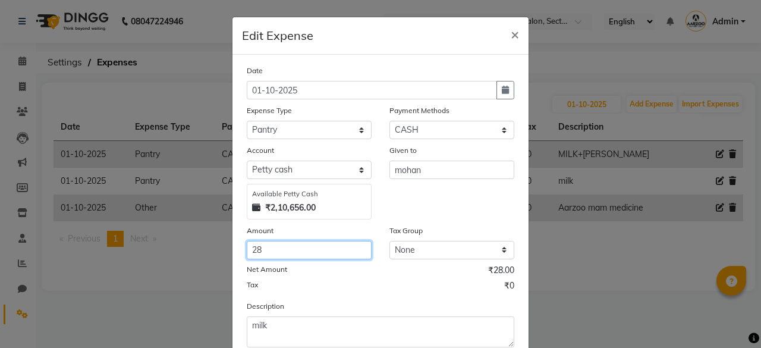
click at [287, 251] on input "28" at bounding box center [309, 250] width 125 height 18
type input "2"
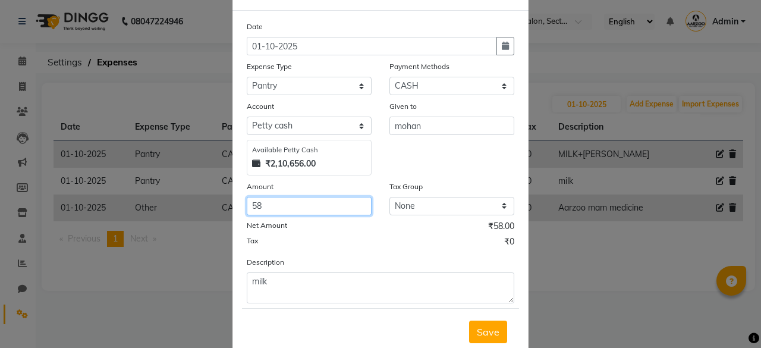
scroll to position [76, 0]
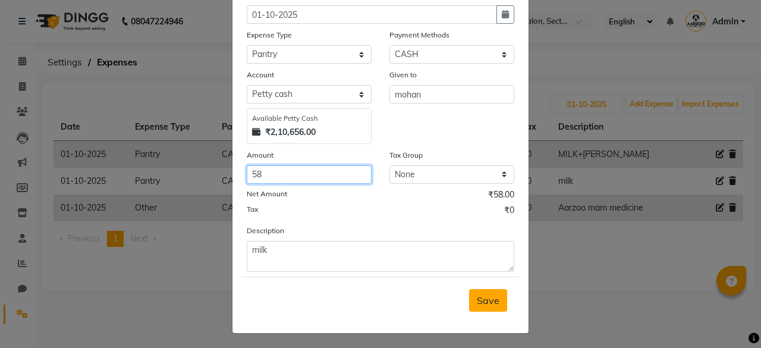
type input "58"
click at [492, 304] on span "Save" at bounding box center [488, 300] width 23 height 12
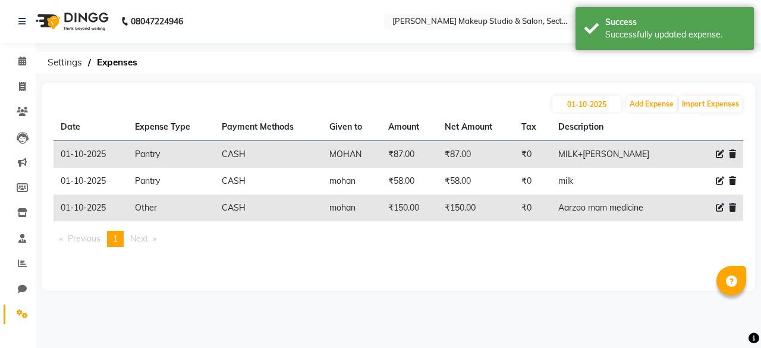
click at [719, 180] on icon at bounding box center [720, 181] width 8 height 8
select select "18"
select select "1"
select select "6008"
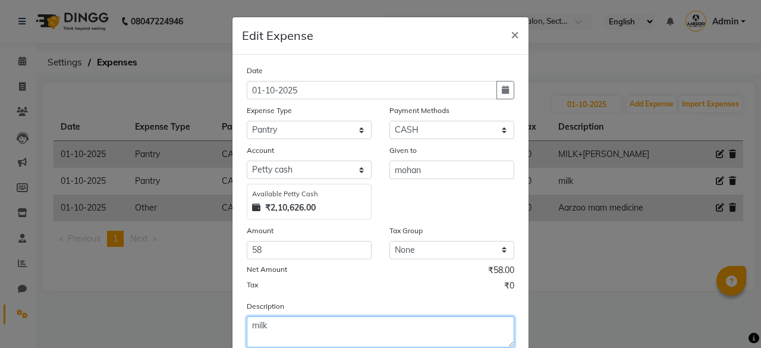
click at [291, 320] on textarea "milk" at bounding box center [381, 331] width 268 height 31
type textarea "milk+Sugar"
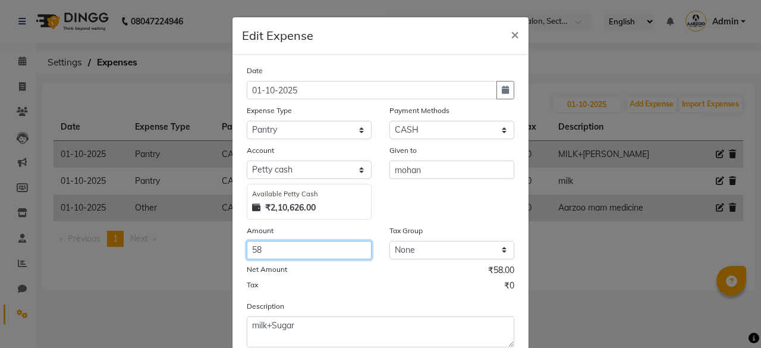
click at [274, 244] on input "58" at bounding box center [309, 250] width 125 height 18
type input "5"
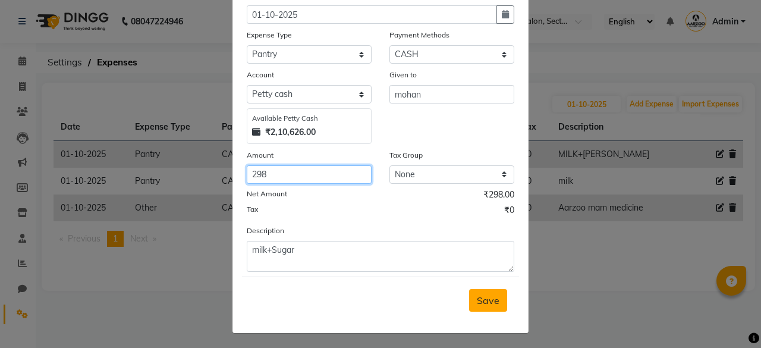
type input "298"
click at [492, 303] on span "Save" at bounding box center [488, 300] width 23 height 12
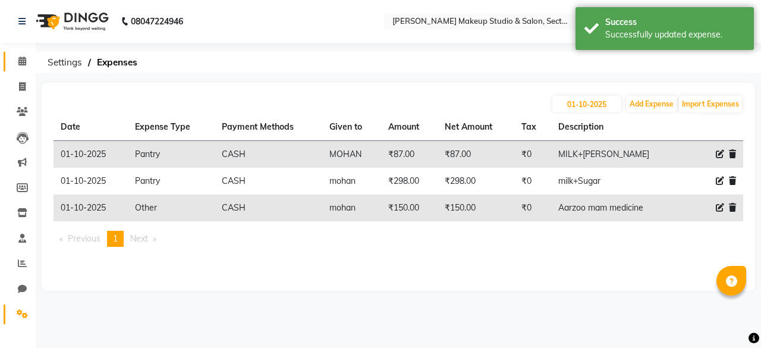
drag, startPoint x: 22, startPoint y: 61, endPoint x: 21, endPoint y: 72, distance: 10.7
click at [22, 61] on icon at bounding box center [22, 60] width 8 height 9
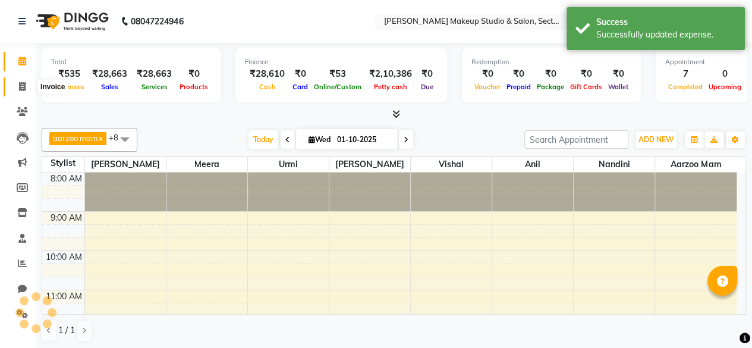
click at [19, 85] on icon at bounding box center [22, 86] width 7 height 9
select select "service"
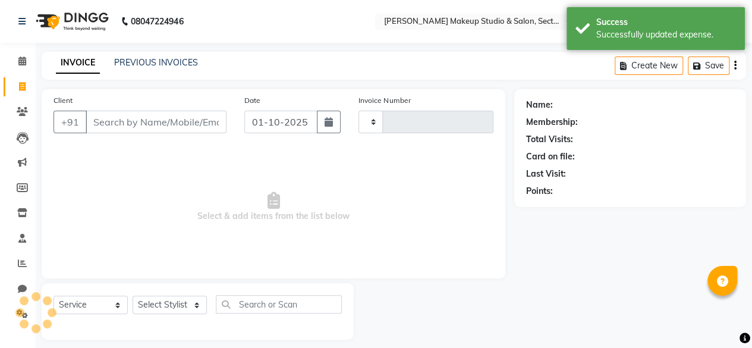
type input "0100"
select select "6943"
click at [21, 63] on icon at bounding box center [22, 60] width 8 height 9
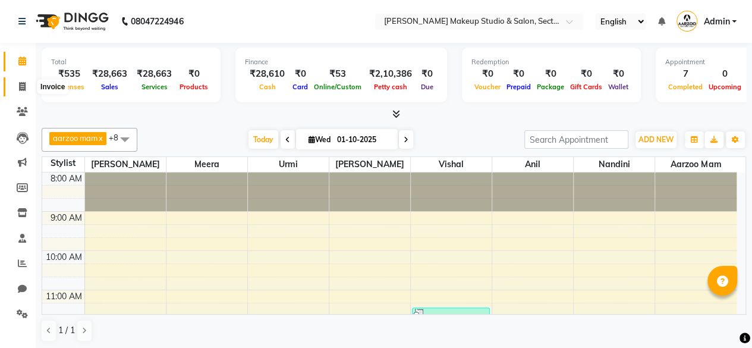
click at [20, 84] on icon at bounding box center [22, 86] width 7 height 9
select select "6943"
select select "service"
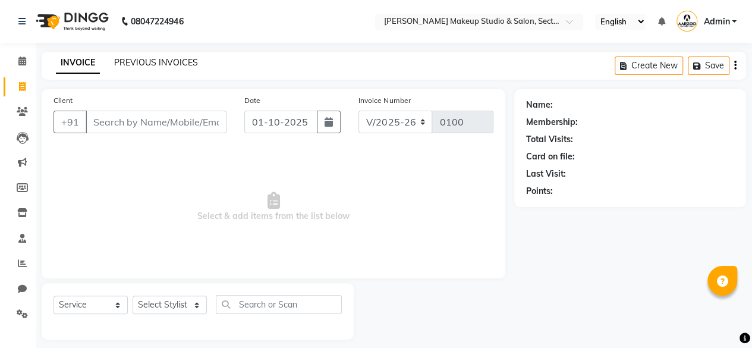
click at [137, 59] on link "PREVIOUS INVOICES" at bounding box center [156, 62] width 84 height 11
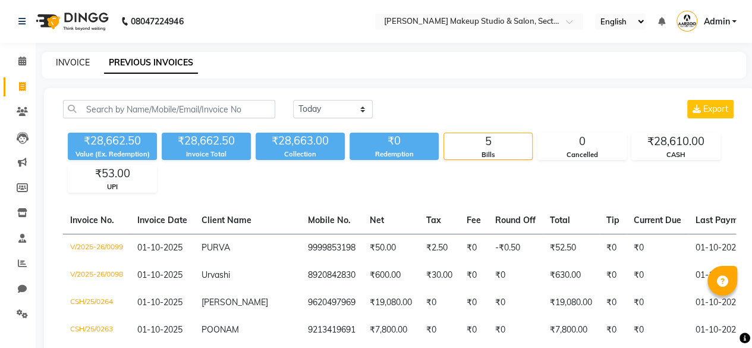
click at [72, 65] on link "INVOICE" at bounding box center [73, 62] width 34 height 11
select select "service"
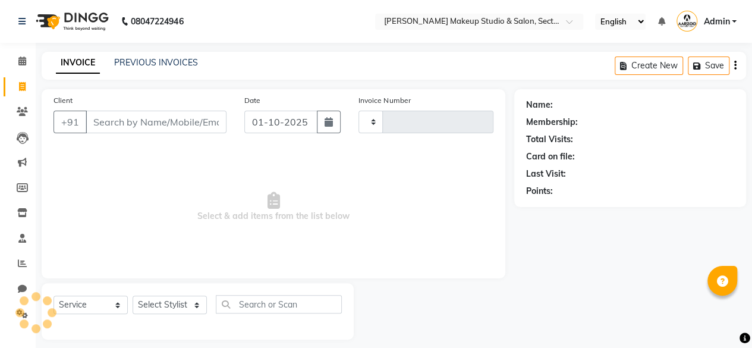
scroll to position [9, 0]
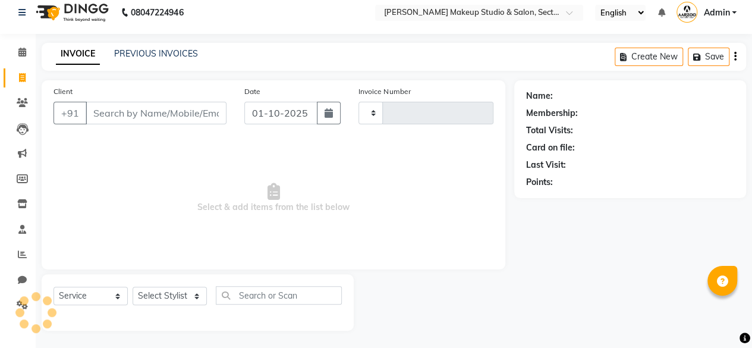
type input "0100"
select select "6943"
click at [15, 52] on span at bounding box center [22, 53] width 21 height 14
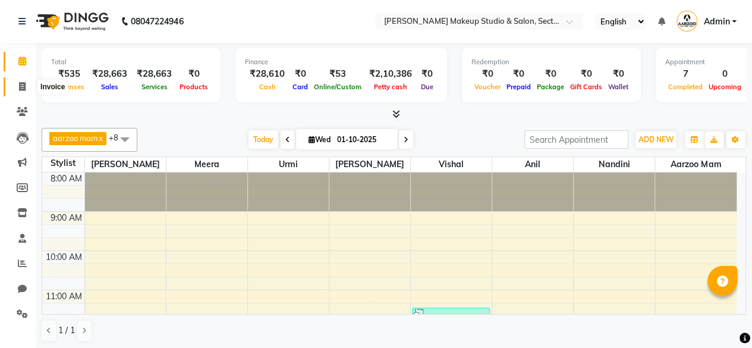
click at [24, 80] on span at bounding box center [22, 87] width 21 height 14
select select "service"
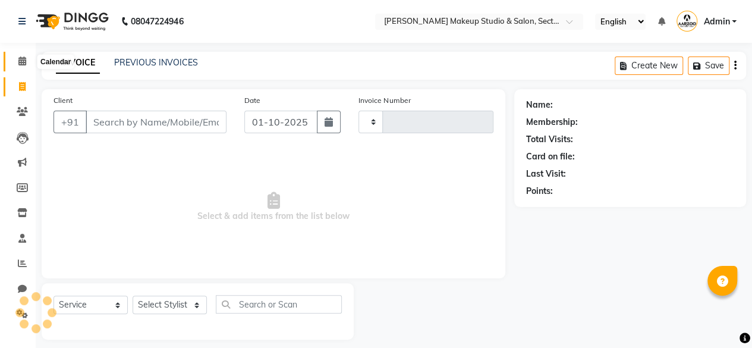
type input "0100"
select select "6943"
click at [20, 61] on icon at bounding box center [22, 60] width 8 height 9
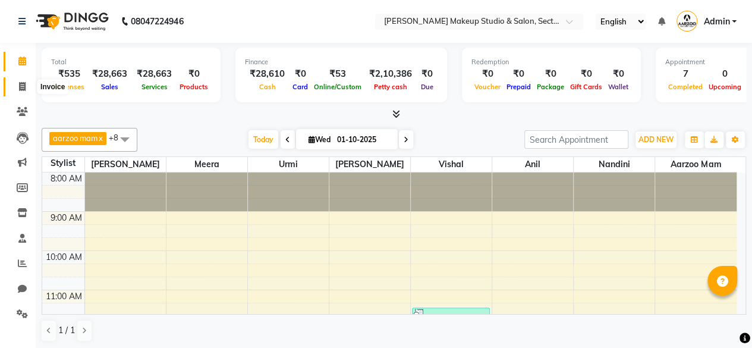
click at [18, 88] on span at bounding box center [22, 87] width 21 height 14
select select "service"
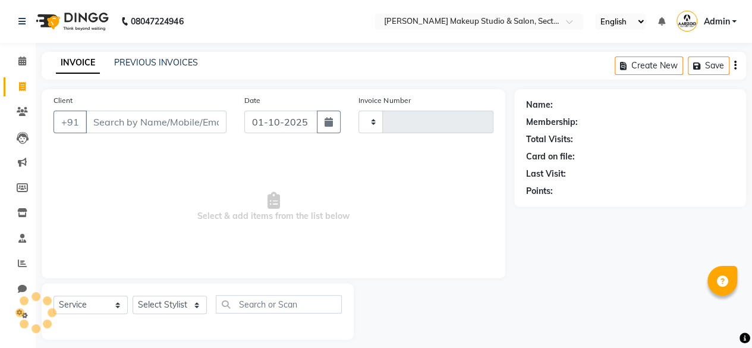
type input "0100"
select select "6943"
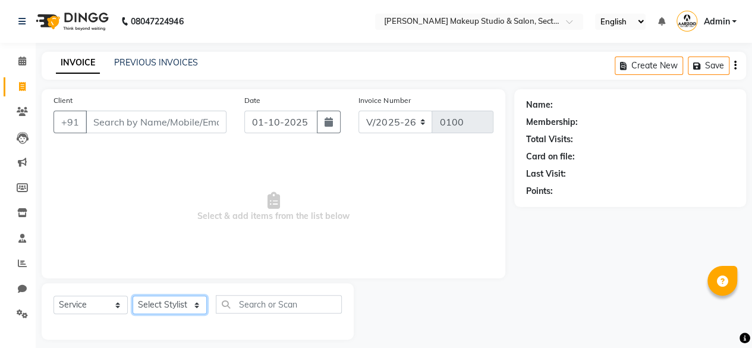
click at [154, 310] on select "Select Stylist" at bounding box center [170, 304] width 74 height 18
click at [157, 305] on select "Select Stylist" at bounding box center [170, 304] width 74 height 18
click at [157, 300] on select "Select Stylist" at bounding box center [170, 304] width 74 height 18
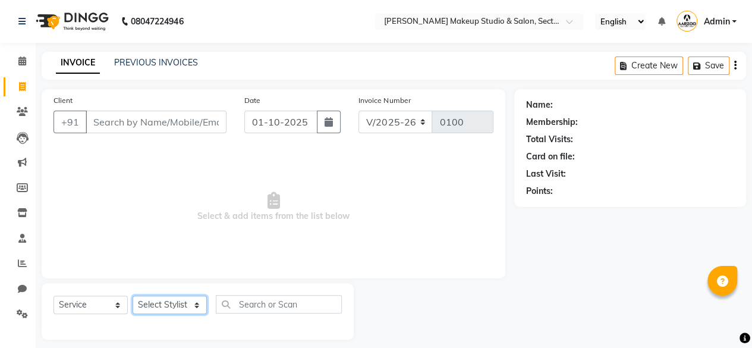
click at [162, 304] on select "Select Stylist" at bounding box center [170, 304] width 74 height 18
click at [162, 293] on div "Select Service Product Membership Package Voucher Prepaid Gift Card Select Styl…" at bounding box center [198, 311] width 312 height 56
click at [162, 300] on select "Select Stylist" at bounding box center [170, 304] width 74 height 18
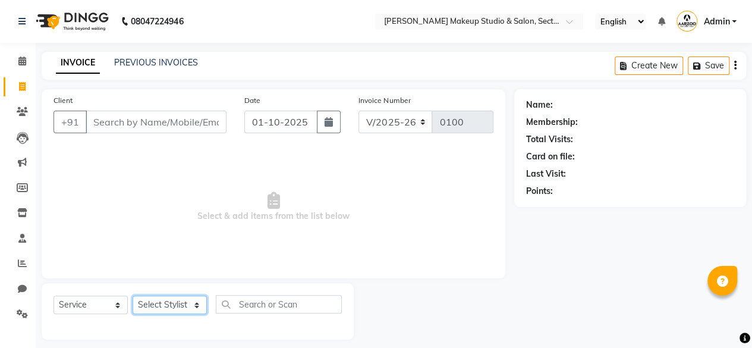
click at [162, 300] on select "Select Stylist" at bounding box center [170, 304] width 74 height 18
click at [184, 303] on select "Select Stylist" at bounding box center [170, 304] width 74 height 18
click at [194, 304] on select "Select Stylist" at bounding box center [170, 304] width 74 height 18
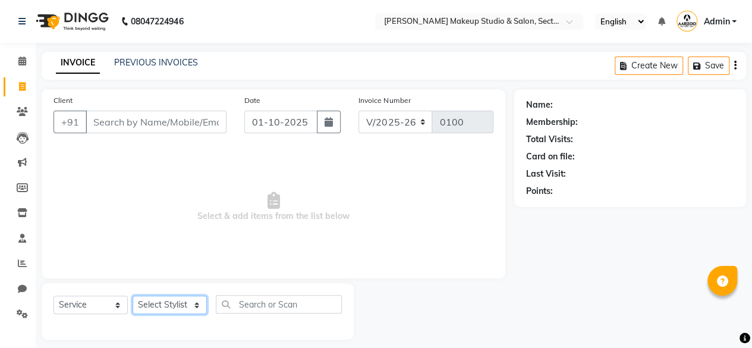
click at [194, 304] on select "Select Stylist" at bounding box center [170, 304] width 74 height 18
click at [21, 55] on span at bounding box center [22, 62] width 21 height 14
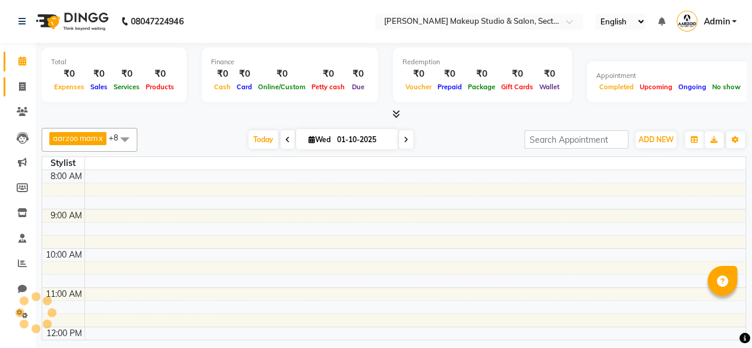
scroll to position [293, 0]
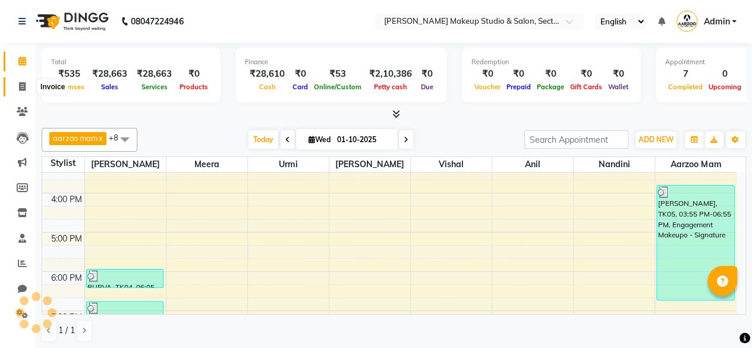
click at [23, 82] on icon at bounding box center [22, 86] width 7 height 9
select select "service"
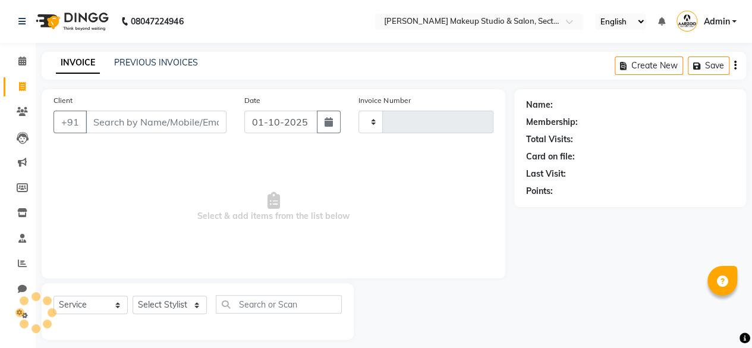
type input "0100"
select select "6943"
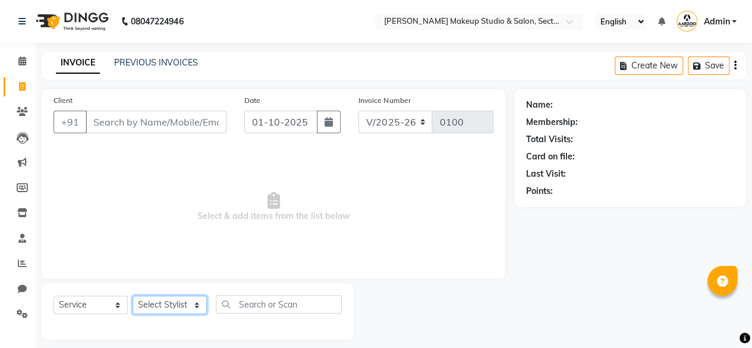
click at [162, 309] on select "Select Stylist" at bounding box center [170, 304] width 74 height 18
click at [162, 305] on select "Select Stylist" at bounding box center [170, 304] width 74 height 18
click at [191, 303] on select "Select Stylist aarzoo mam [PERSON_NAME] [PERSON_NAME] [PERSON_NAME] [PERSON_NAM…" at bounding box center [170, 304] width 74 height 18
select select "85185"
click at [133, 295] on select "Select Stylist aarzoo mam [PERSON_NAME] [PERSON_NAME] [PERSON_NAME] [PERSON_NAM…" at bounding box center [170, 304] width 74 height 18
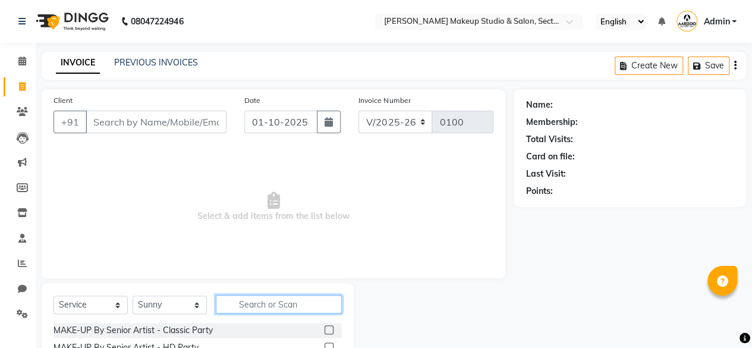
click at [257, 298] on input "text" at bounding box center [279, 304] width 126 height 18
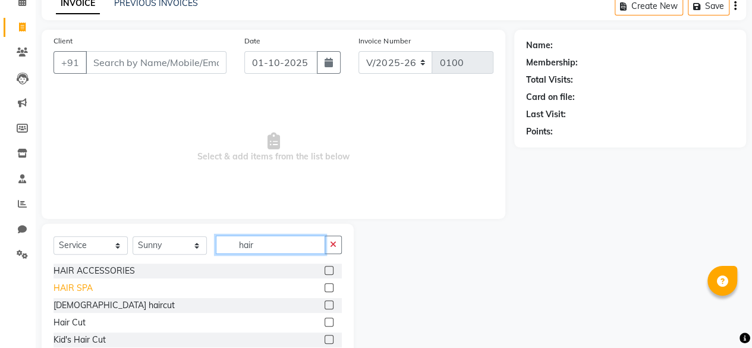
type input "hair"
drag, startPoint x: 73, startPoint y: 285, endPoint x: 138, endPoint y: 291, distance: 65.7
click at [72, 285] on div "HAIR SPA" at bounding box center [73, 288] width 39 height 12
checkbox input "false"
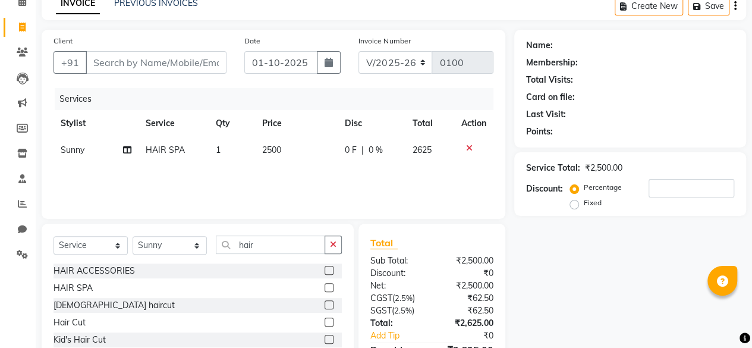
click at [288, 159] on td "2500" at bounding box center [296, 150] width 83 height 27
select select "85185"
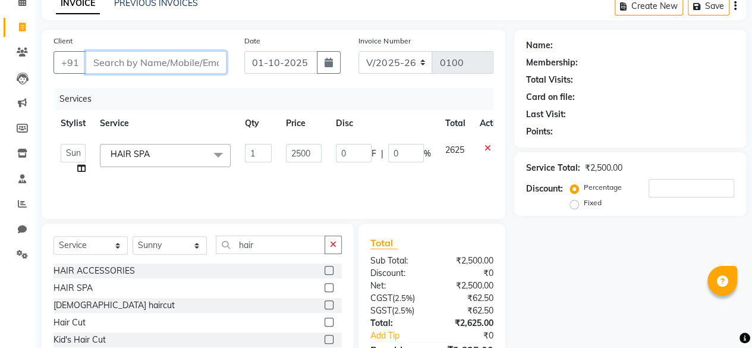
click at [191, 63] on input "Client" at bounding box center [156, 62] width 141 height 23
type input "p"
type input "0"
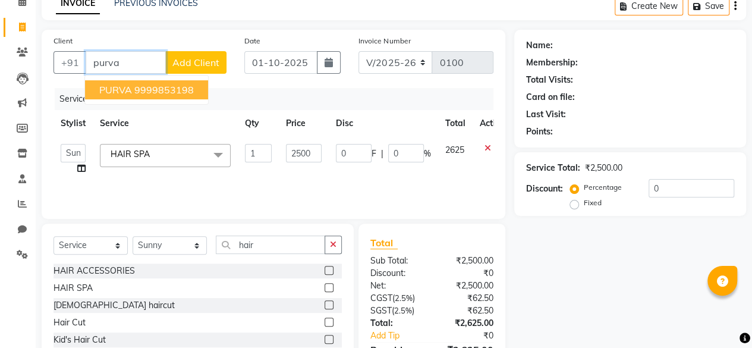
click at [180, 89] on ngb-highlight "9999853198" at bounding box center [163, 90] width 59 height 12
type input "9999853198"
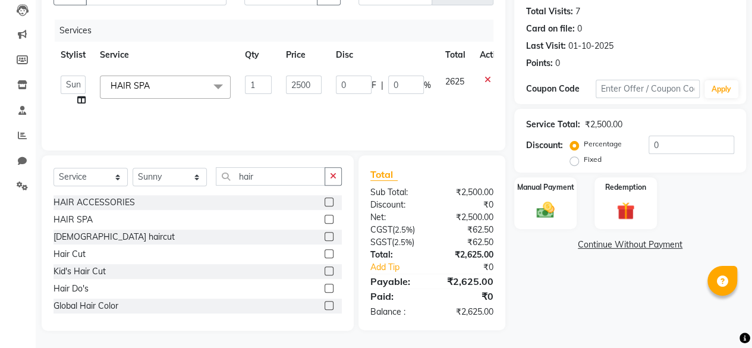
scroll to position [0, 0]
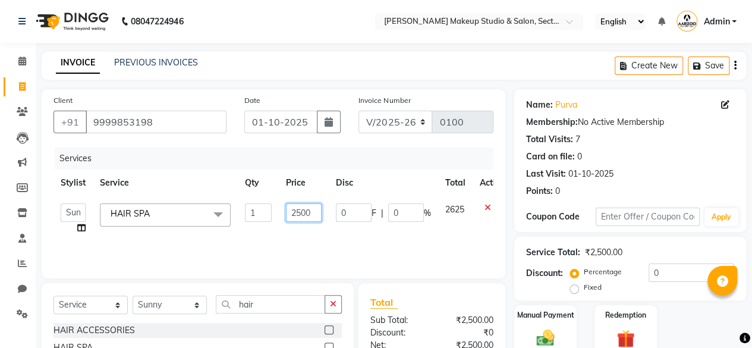
click at [301, 211] on input "2500" at bounding box center [304, 212] width 36 height 18
type input "2000"
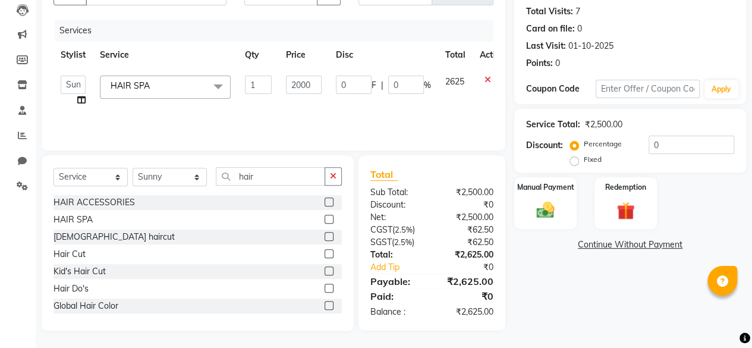
click at [564, 321] on div "Name: Purva Membership: No Active Membership Total Visits: 7 Card on file: 0 La…" at bounding box center [634, 145] width 241 height 369
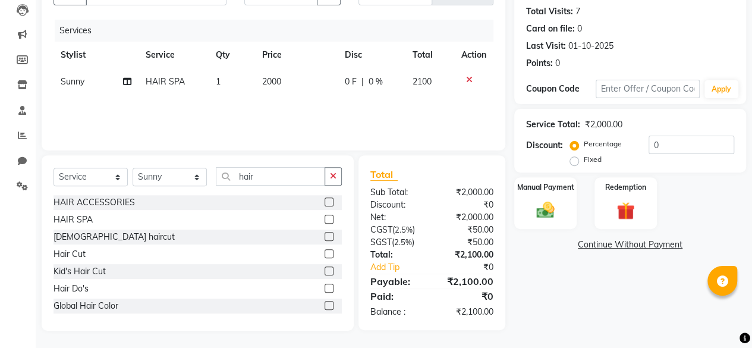
scroll to position [0, 0]
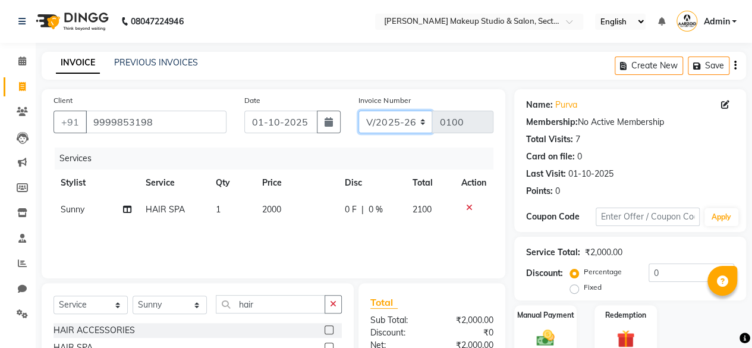
click at [422, 124] on select "CSH/25 V/2025 V/2025-26" at bounding box center [396, 122] width 74 height 23
select select "7392"
click at [359, 111] on select "CSH/25 V/2025 V/2025-26" at bounding box center [396, 122] width 74 height 23
type input "0265"
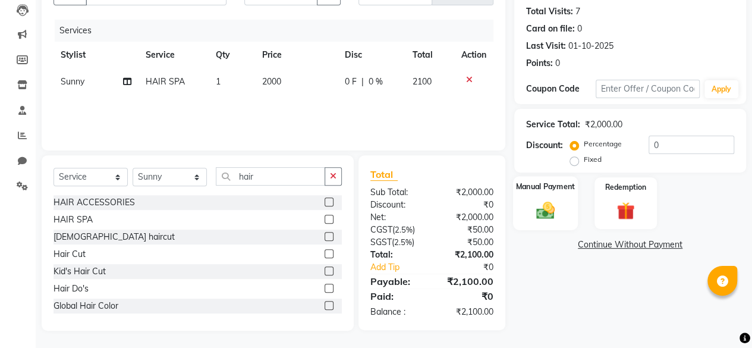
click at [549, 215] on img at bounding box center [545, 209] width 30 height 21
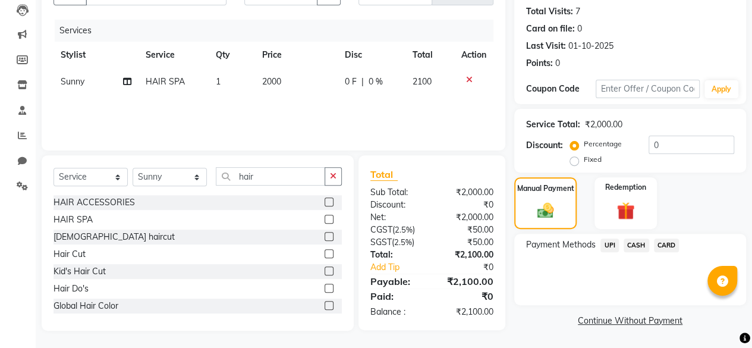
click at [631, 242] on span "CASH" at bounding box center [637, 245] width 26 height 14
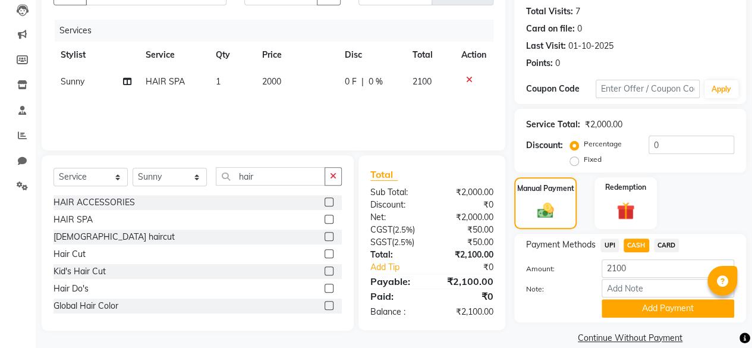
scroll to position [0, 0]
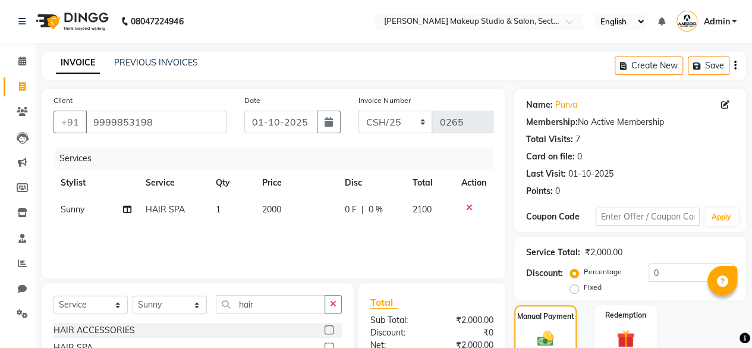
click at [734, 65] on icon "button" at bounding box center [735, 65] width 2 height 1
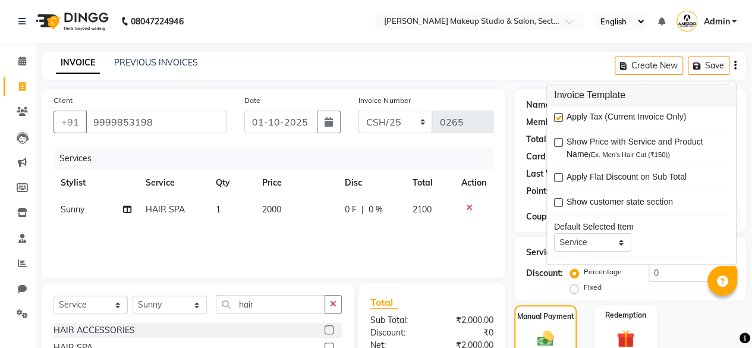
click at [559, 116] on label at bounding box center [558, 118] width 9 height 9
click at [559, 116] on input "checkbox" at bounding box center [558, 119] width 8 height 8
checkbox input "false"
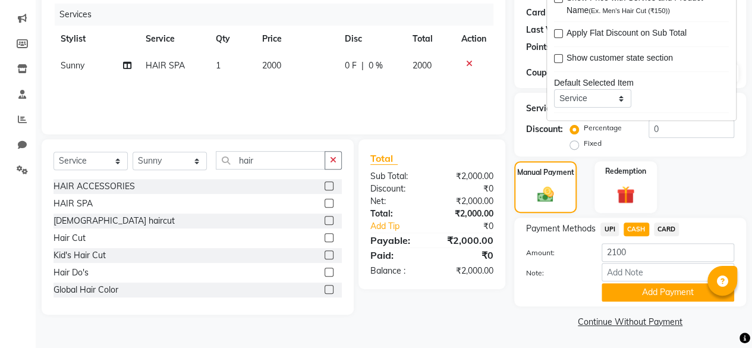
click at [506, 325] on div "Client +91 9999853198 Date 01-10-2025 Invoice Number CSH/25 V/2025 V/2025-26 02…" at bounding box center [274, 137] width 482 height 385
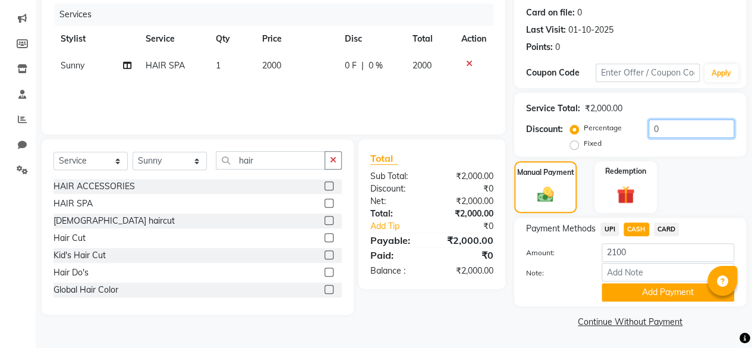
click at [674, 129] on input "0" at bounding box center [692, 129] width 86 height 18
type input "0"
click at [662, 284] on button "Add Payment" at bounding box center [668, 292] width 133 height 18
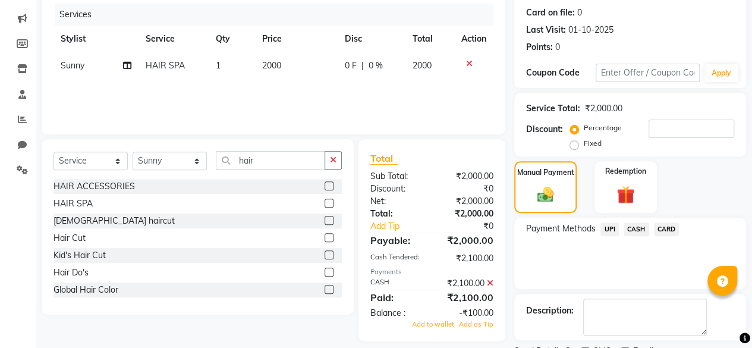
scroll to position [193, 0]
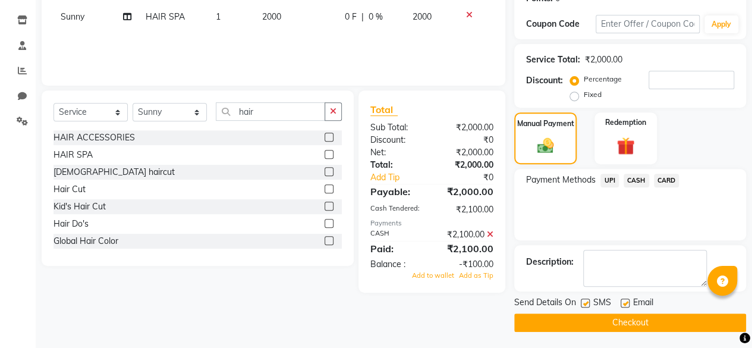
click at [489, 230] on icon at bounding box center [490, 234] width 7 height 8
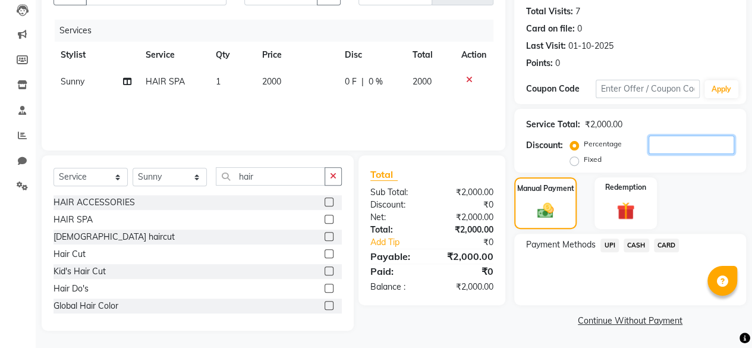
click at [650, 144] on input "number" at bounding box center [692, 145] width 86 height 18
type input "1"
click at [297, 85] on td "2000" at bounding box center [296, 81] width 83 height 27
select select "85185"
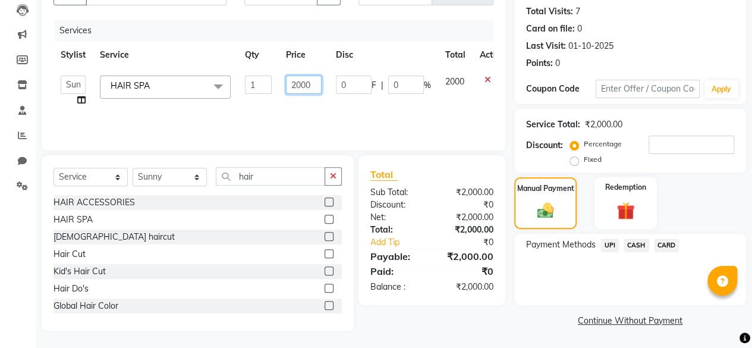
click at [317, 80] on input "2000" at bounding box center [304, 85] width 36 height 18
type input "2"
type input "1800"
click at [555, 295] on div "Payment Methods UPI CASH CARD" at bounding box center [630, 269] width 232 height 71
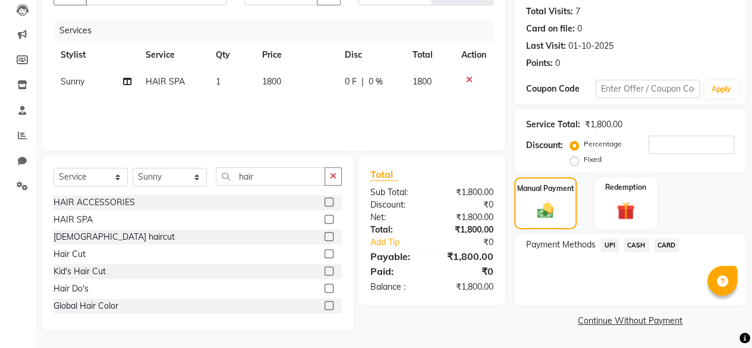
click at [631, 244] on span "CASH" at bounding box center [637, 245] width 26 height 14
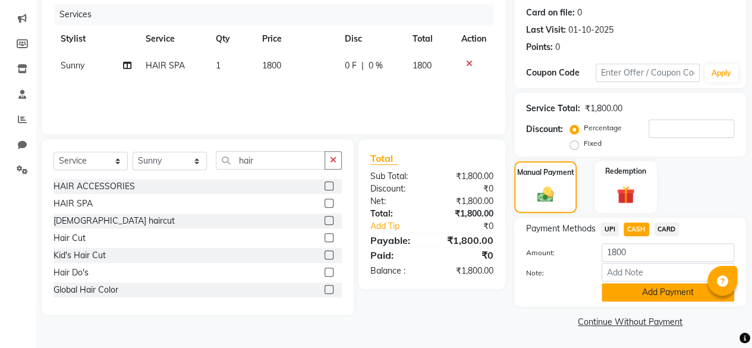
click at [630, 286] on button "Add Payment" at bounding box center [668, 292] width 133 height 18
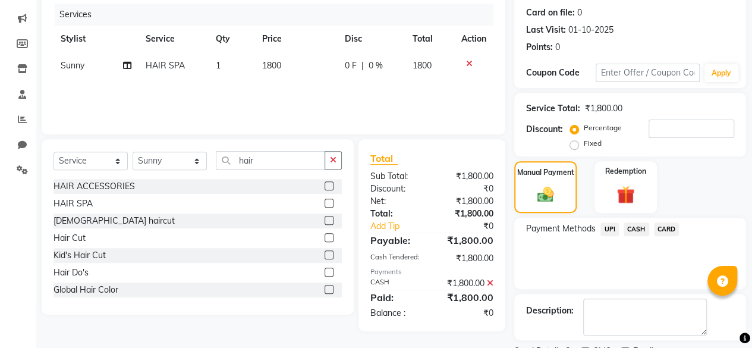
scroll to position [193, 0]
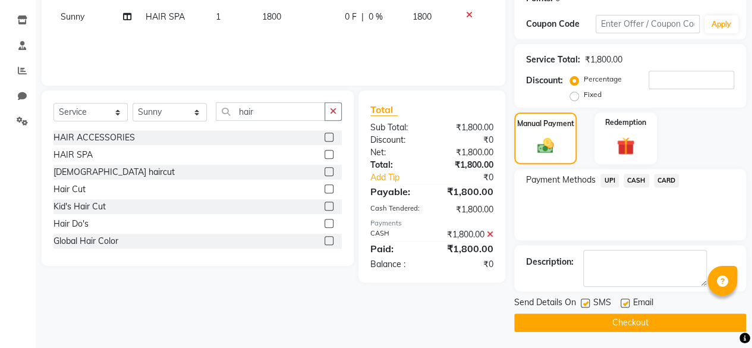
click at [629, 303] on label at bounding box center [625, 302] width 9 height 9
click at [628, 303] on input "checkbox" at bounding box center [625, 304] width 8 height 8
checkbox input "false"
click at [623, 315] on button "Checkout" at bounding box center [630, 322] width 232 height 18
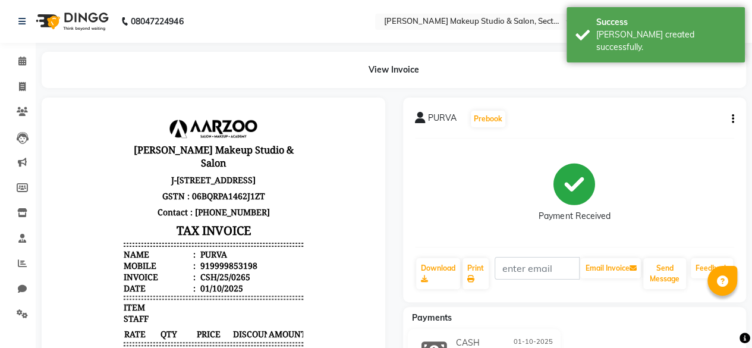
click at [623, 315] on div "Payments" at bounding box center [579, 318] width 353 height 12
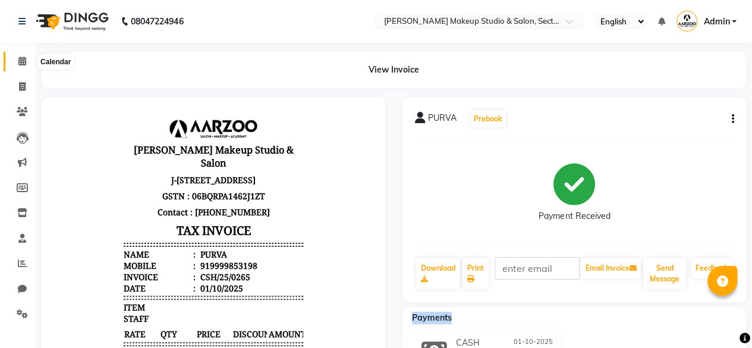
click at [26, 61] on span at bounding box center [22, 62] width 21 height 14
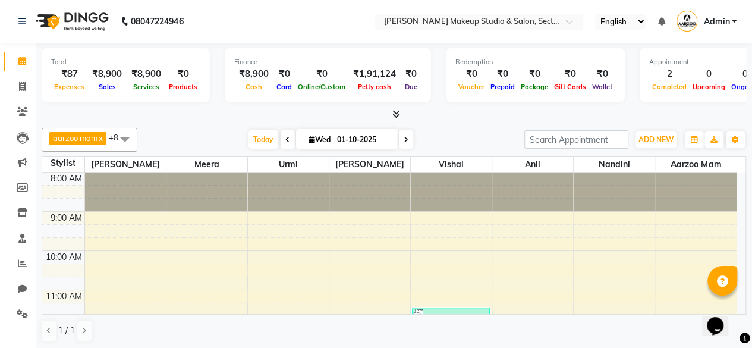
scroll to position [338, 0]
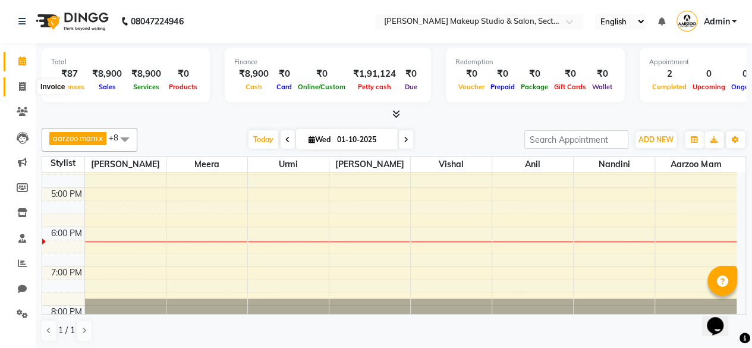
click at [20, 89] on icon at bounding box center [22, 86] width 7 height 9
select select "service"
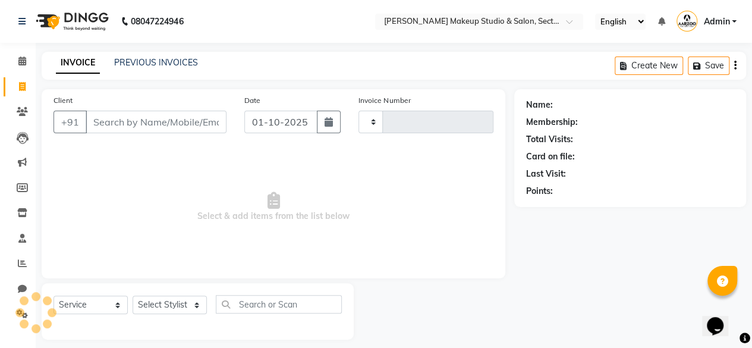
type input "0099"
select select "6943"
click at [161, 311] on select "Select Stylist" at bounding box center [170, 304] width 74 height 18
click at [162, 306] on select "Select Stylist aarzoo mam [PERSON_NAME] [PERSON_NAME] [PERSON_NAME] [PERSON_NAM…" at bounding box center [170, 304] width 74 height 18
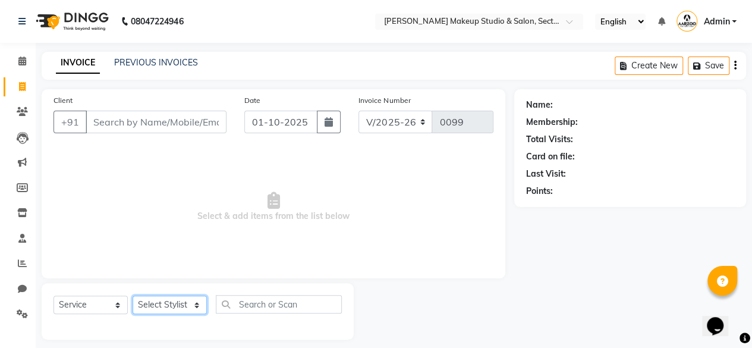
click at [162, 306] on select "Select Stylist aarzoo mam [PERSON_NAME] [PERSON_NAME] [PERSON_NAME] [PERSON_NAM…" at bounding box center [170, 304] width 74 height 18
select select "63160"
click at [133, 295] on select "Select Stylist aarzoo mam [PERSON_NAME] [PERSON_NAME] [PERSON_NAME] [PERSON_NAM…" at bounding box center [170, 304] width 74 height 18
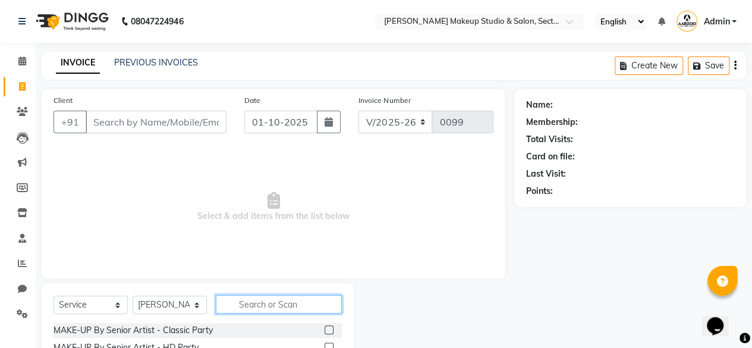
click at [244, 300] on input "text" at bounding box center [279, 304] width 126 height 18
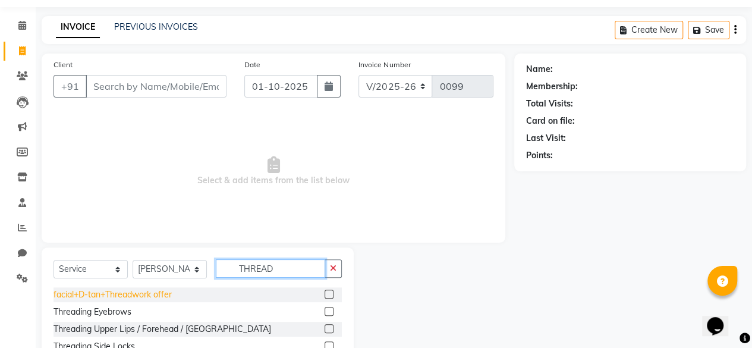
scroll to position [59, 0]
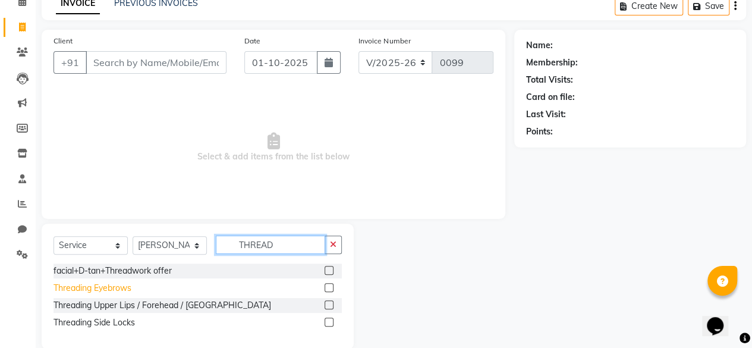
type input "THREAD"
click at [99, 291] on div "Threading Eyebrows" at bounding box center [93, 288] width 78 height 12
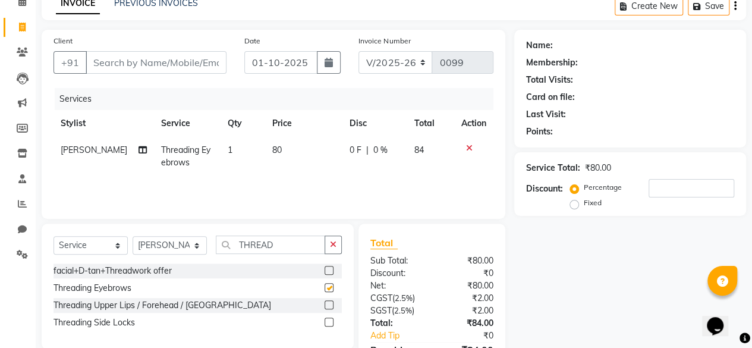
checkbox input "false"
click at [296, 153] on td "80" at bounding box center [303, 156] width 77 height 39
select select "63160"
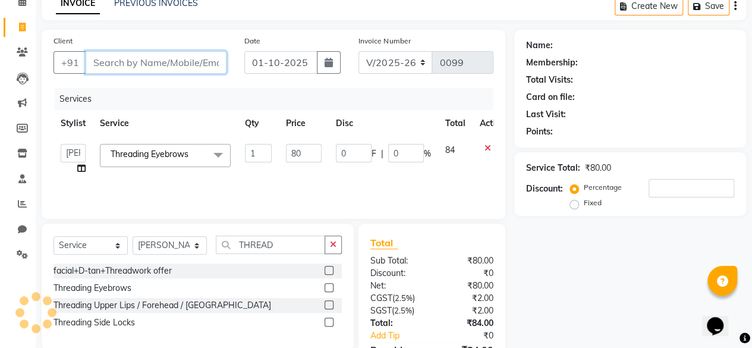
click at [178, 64] on input "Client" at bounding box center [156, 62] width 141 height 23
type input "9"
type input "0"
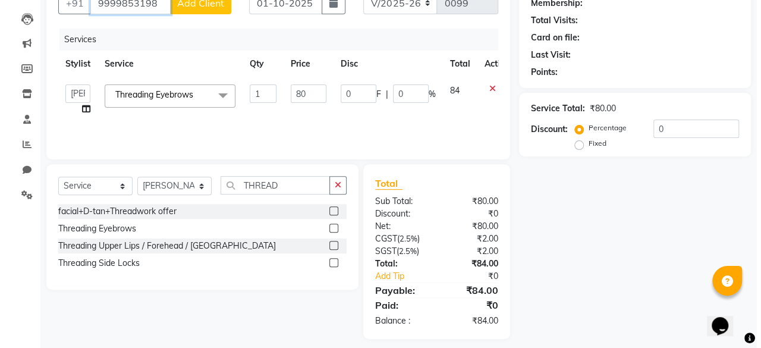
scroll to position [0, 0]
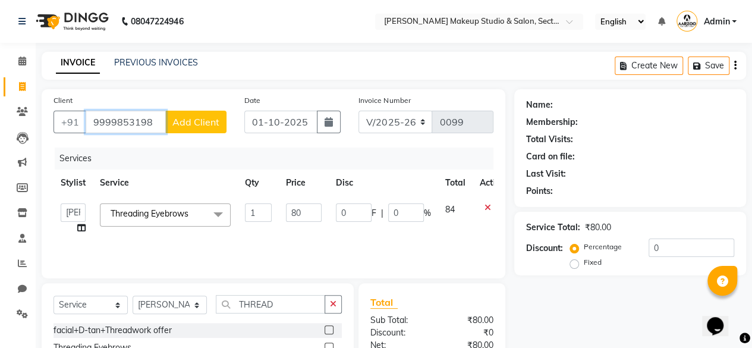
click at [114, 120] on input "9999853198" at bounding box center [126, 122] width 80 height 23
type input "9999853198"
click at [208, 123] on span "Add Client" at bounding box center [195, 122] width 47 height 12
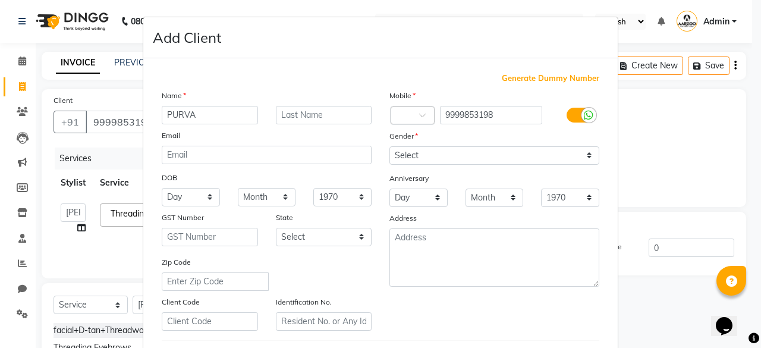
type input "PURVA"
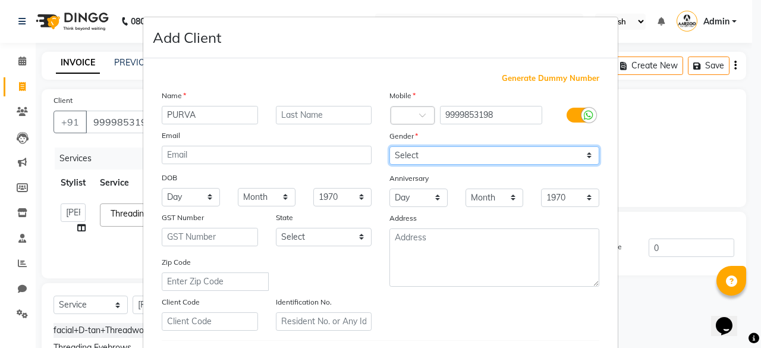
click at [468, 153] on select "Select [DEMOGRAPHIC_DATA] [DEMOGRAPHIC_DATA] Other Prefer Not To Say" at bounding box center [494, 155] width 210 height 18
select select "[DEMOGRAPHIC_DATA]"
click at [389, 146] on select "Select [DEMOGRAPHIC_DATA] [DEMOGRAPHIC_DATA] Other Prefer Not To Say" at bounding box center [494, 155] width 210 height 18
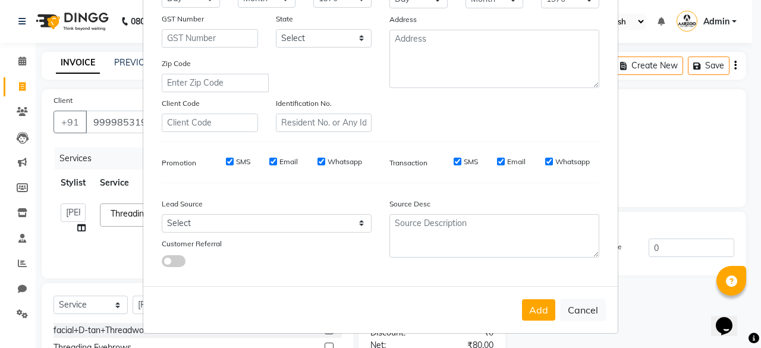
scroll to position [199, 0]
click at [538, 301] on button "Add" at bounding box center [538, 309] width 33 height 21
click at [530, 313] on div "Add Cancel" at bounding box center [380, 309] width 474 height 47
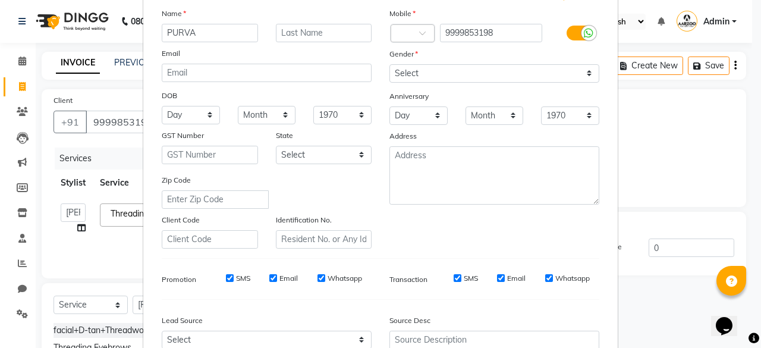
scroll to position [80, 0]
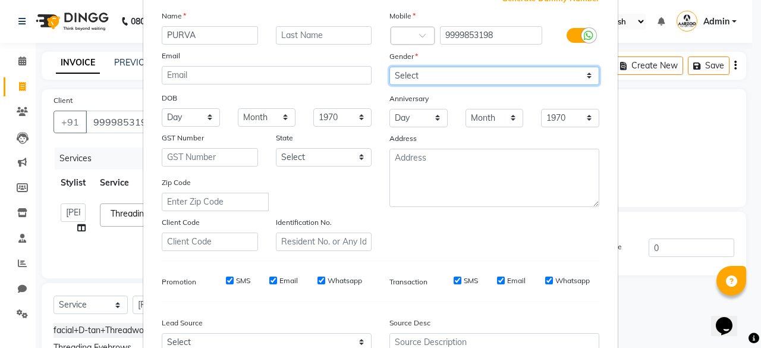
click at [452, 71] on select "Select [DEMOGRAPHIC_DATA] [DEMOGRAPHIC_DATA] Other Prefer Not To Say" at bounding box center [494, 76] width 210 height 18
click at [389, 67] on select "Select [DEMOGRAPHIC_DATA] [DEMOGRAPHIC_DATA] Other Prefer Not To Say" at bounding box center [494, 76] width 210 height 18
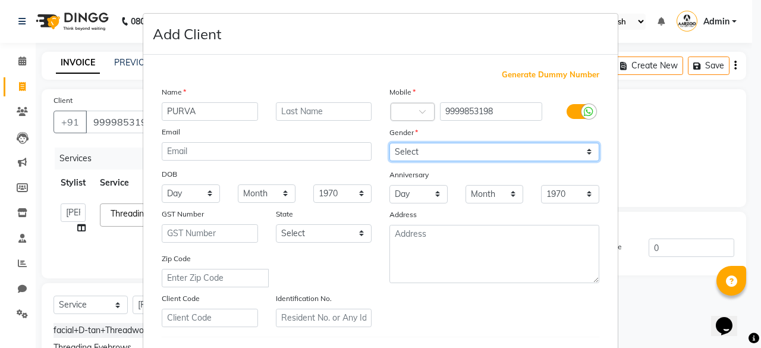
scroll to position [0, 0]
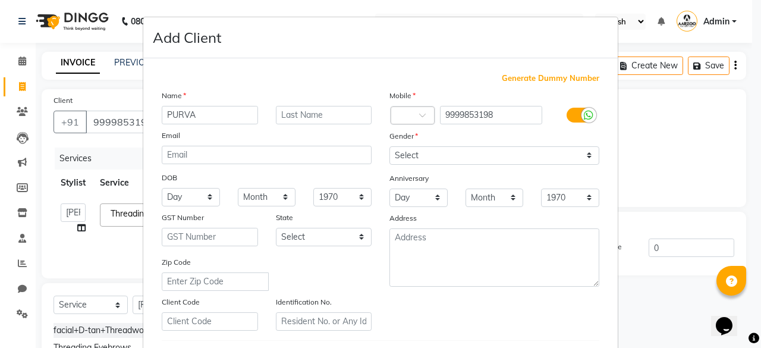
click at [665, 281] on ngb-modal-window "Add Client Generate Dummy Number Name PURVA Email DOB Day 01 02 03 04 05 06 07 …" at bounding box center [380, 174] width 761 height 348
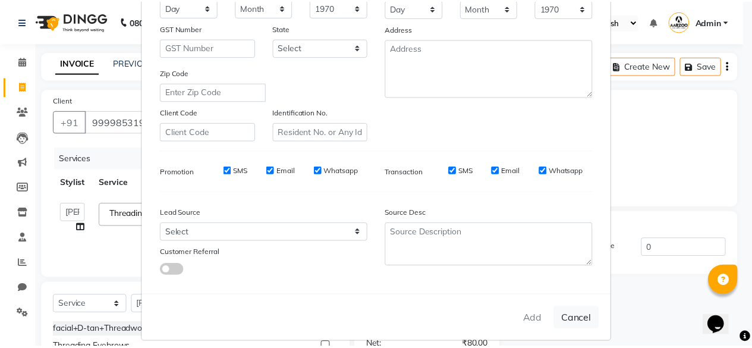
scroll to position [199, 0]
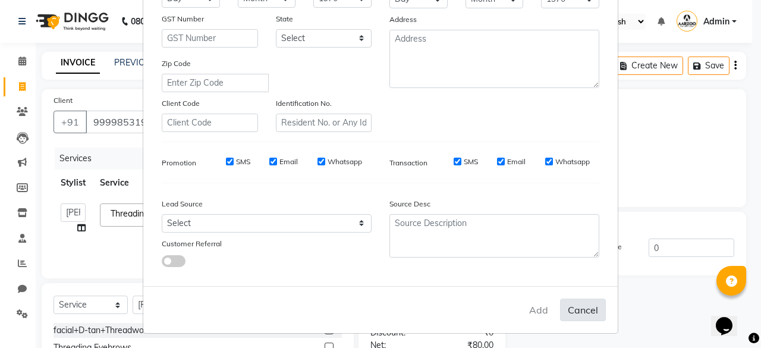
click at [576, 307] on button "Cancel" at bounding box center [583, 309] width 46 height 23
select select
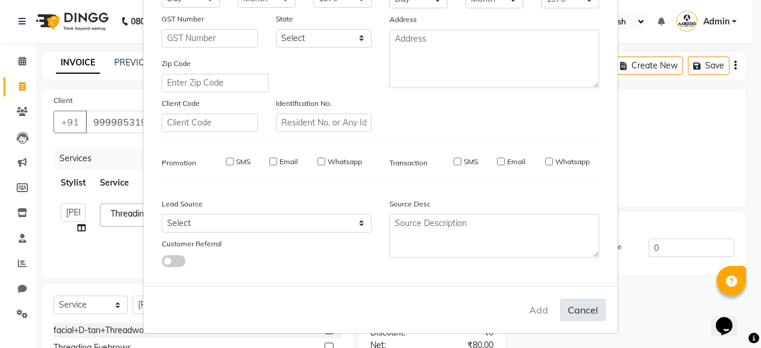
select select
checkbox input "false"
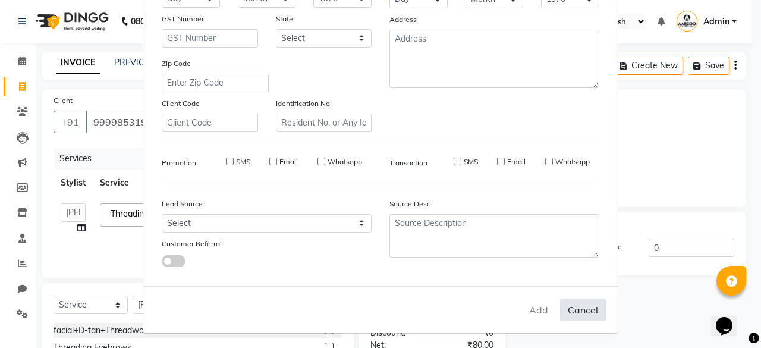
checkbox input "false"
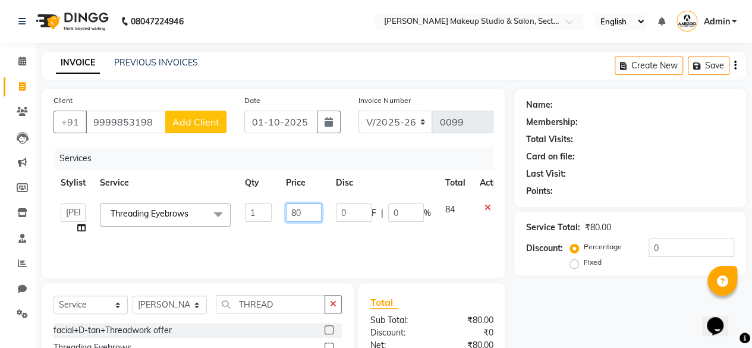
click at [305, 209] on input "80" at bounding box center [304, 212] width 36 height 18
type input "8"
type input "50"
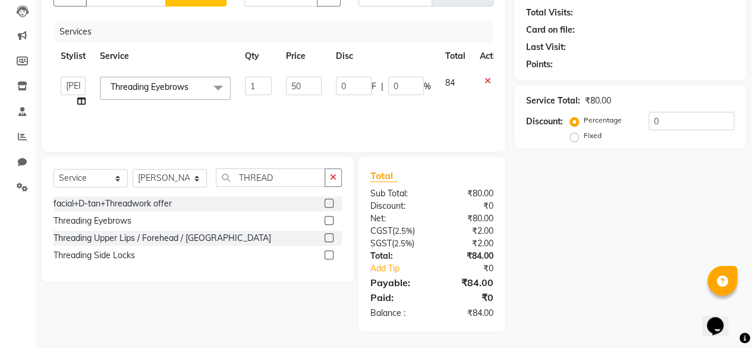
click at [558, 251] on div "Name: Membership: Total Visits: Card on file: Last Visit: Points: Service Total…" at bounding box center [634, 147] width 241 height 369
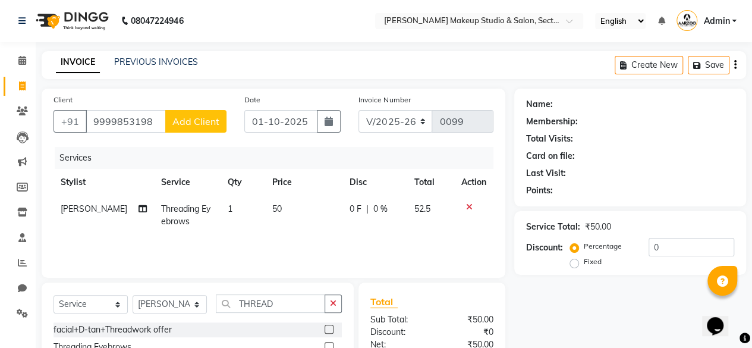
scroll to position [0, 0]
click at [152, 122] on input "9999853198" at bounding box center [126, 122] width 80 height 23
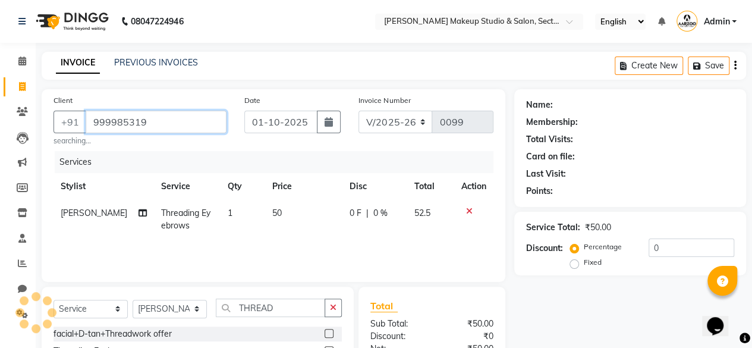
type input "9999853198"
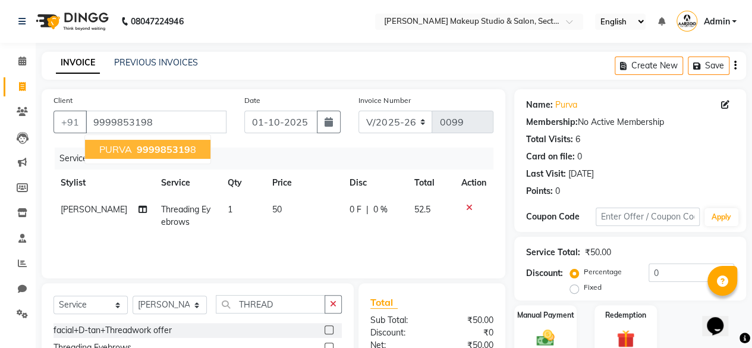
click at [155, 147] on span "999985319" at bounding box center [164, 149] width 54 height 12
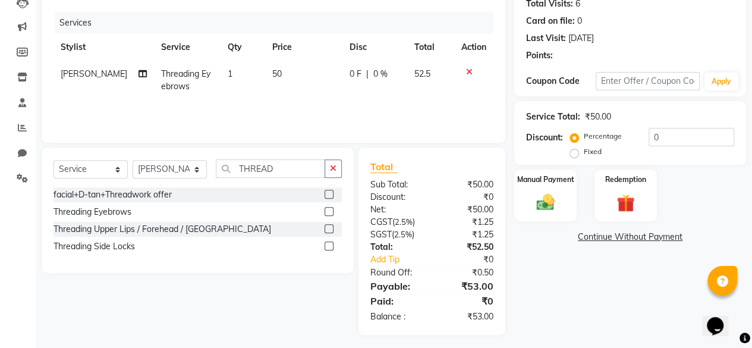
scroll to position [139, 0]
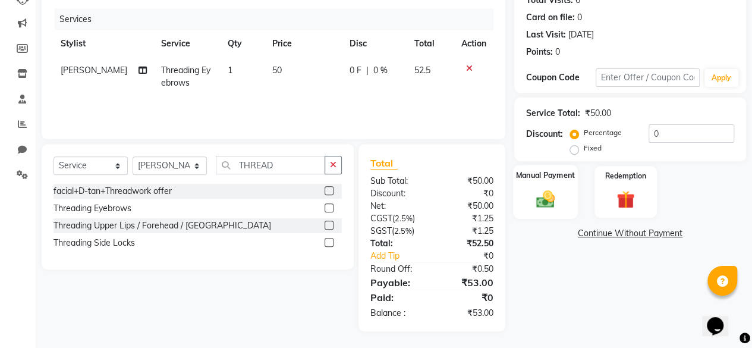
click at [543, 205] on img at bounding box center [545, 198] width 30 height 21
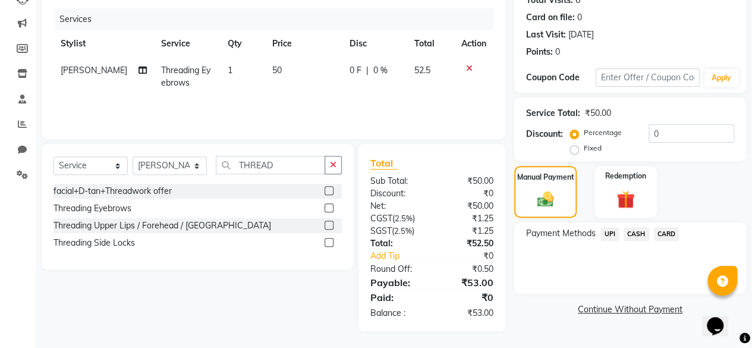
click at [608, 234] on span "UPI" at bounding box center [609, 234] width 18 height 14
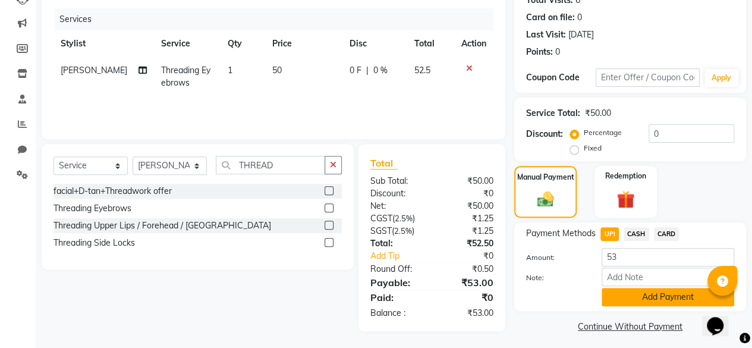
click at [627, 300] on button "Add Payment" at bounding box center [668, 297] width 133 height 18
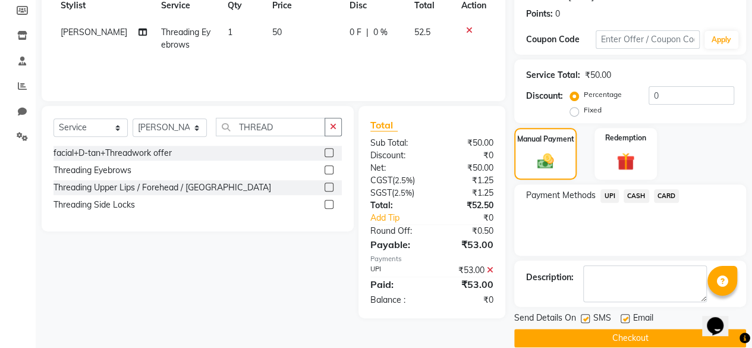
scroll to position [193, 0]
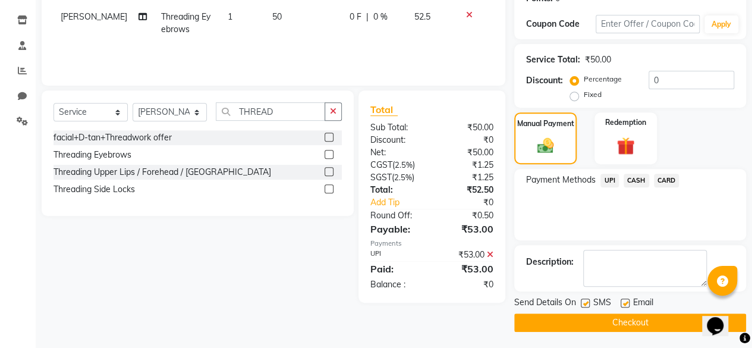
click at [625, 298] on label at bounding box center [625, 302] width 9 height 9
click at [625, 300] on input "checkbox" at bounding box center [625, 304] width 8 height 8
checkbox input "false"
click at [588, 317] on button "Checkout" at bounding box center [630, 322] width 232 height 18
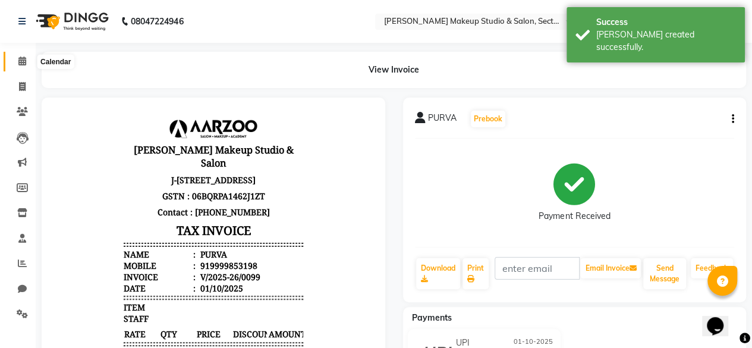
click at [23, 59] on icon at bounding box center [22, 60] width 8 height 9
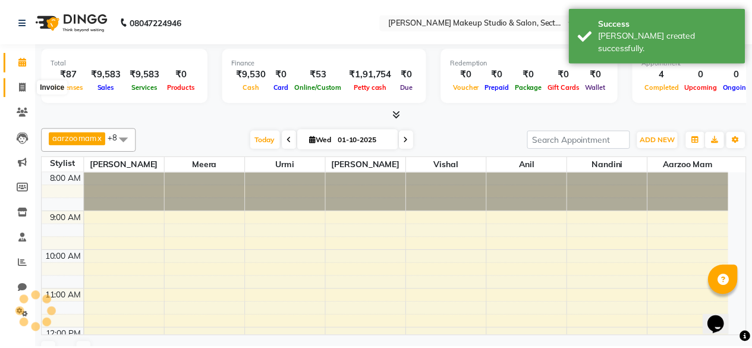
scroll to position [332, 0]
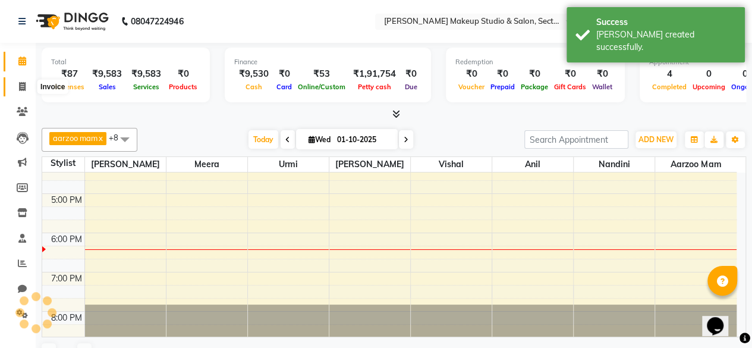
click at [21, 85] on icon at bounding box center [22, 86] width 7 height 9
select select "service"
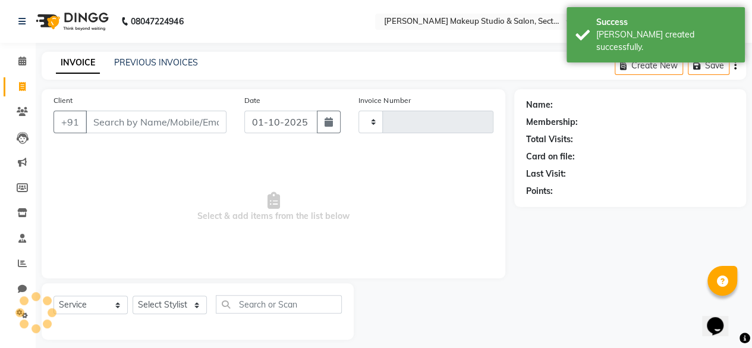
type input "0100"
select select "6943"
click at [21, 62] on icon at bounding box center [22, 60] width 8 height 9
